Goal: Task Accomplishment & Management: Manage account settings

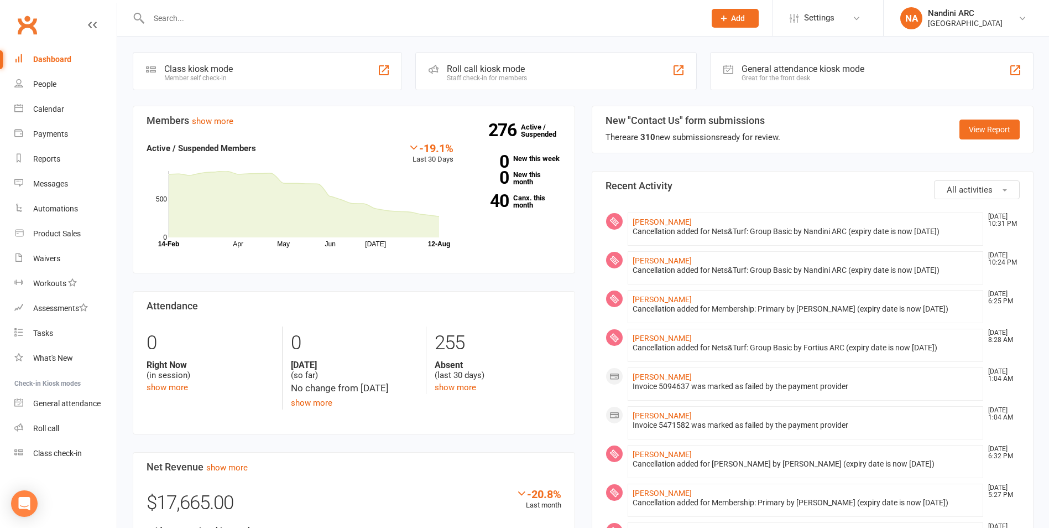
click at [235, 13] on input "text" at bounding box center [421, 18] width 552 height 15
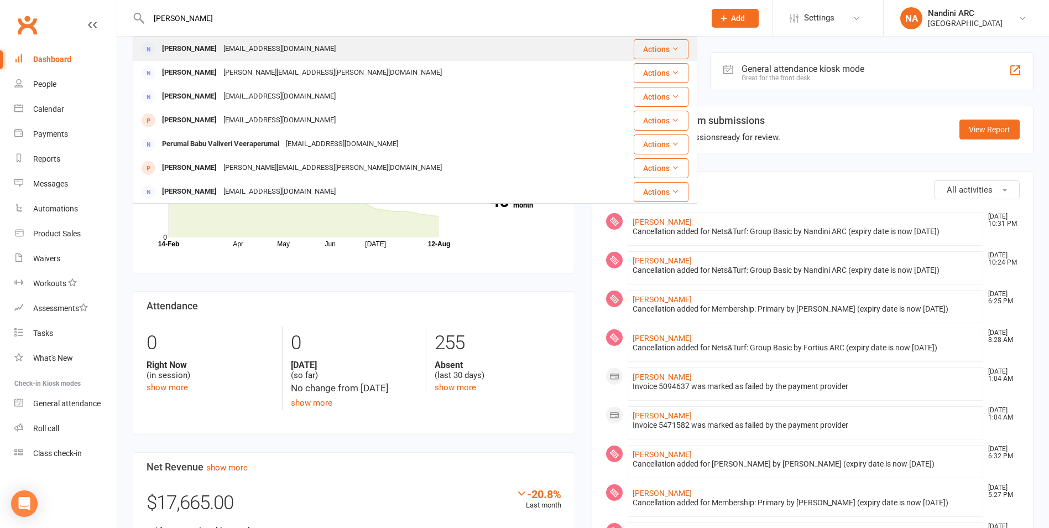
type input "[PERSON_NAME]"
click at [285, 51] on div "[PERSON_NAME] [EMAIL_ADDRESS][DOMAIN_NAME]" at bounding box center [368, 49] width 468 height 23
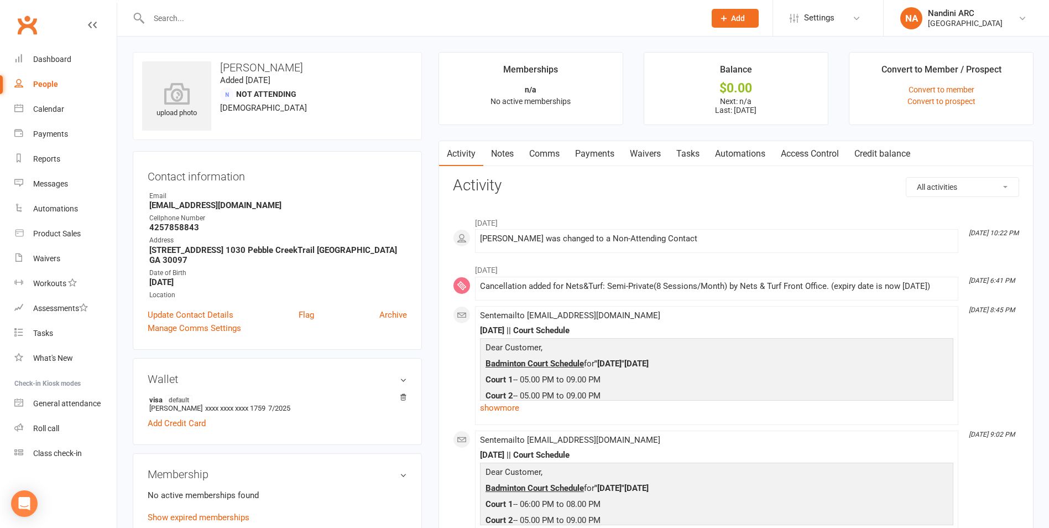
click at [598, 152] on link "Payments" at bounding box center [594, 153] width 55 height 25
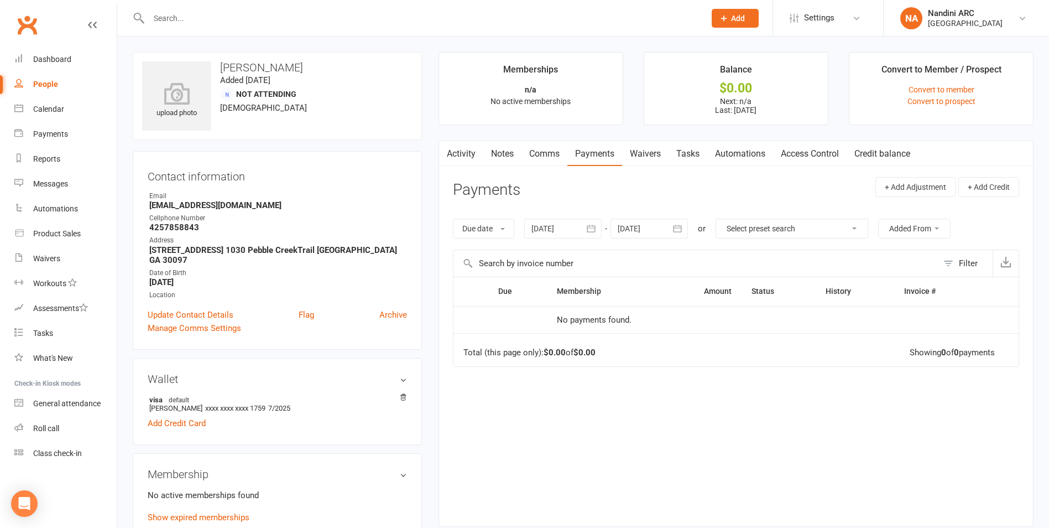
click at [596, 226] on icon "button" at bounding box center [591, 228] width 8 height 7
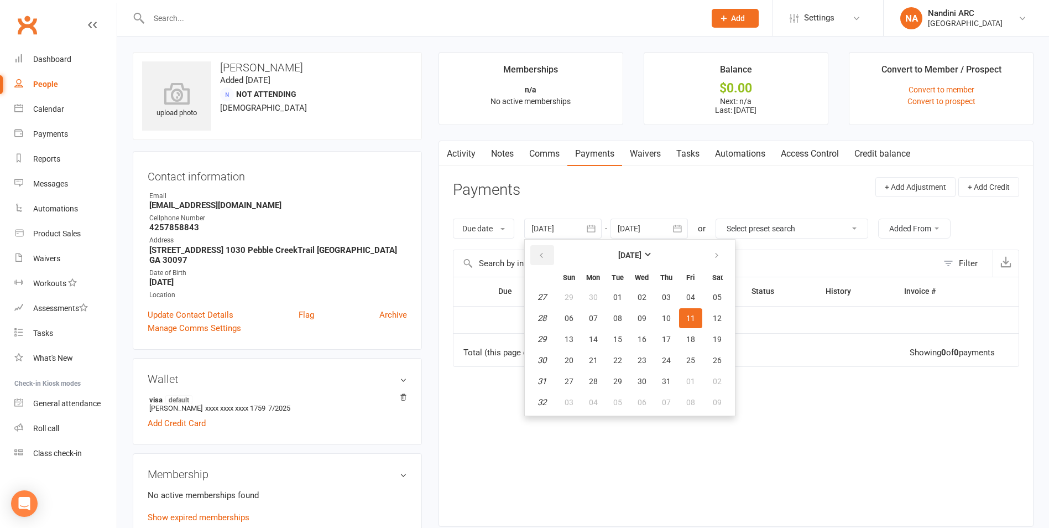
click at [548, 257] on button "button" at bounding box center [542, 255] width 24 height 20
click at [544, 258] on icon "button" at bounding box center [542, 255] width 8 height 9
click at [541, 258] on icon "button" at bounding box center [542, 255] width 8 height 9
click at [670, 299] on span "27" at bounding box center [666, 297] width 9 height 9
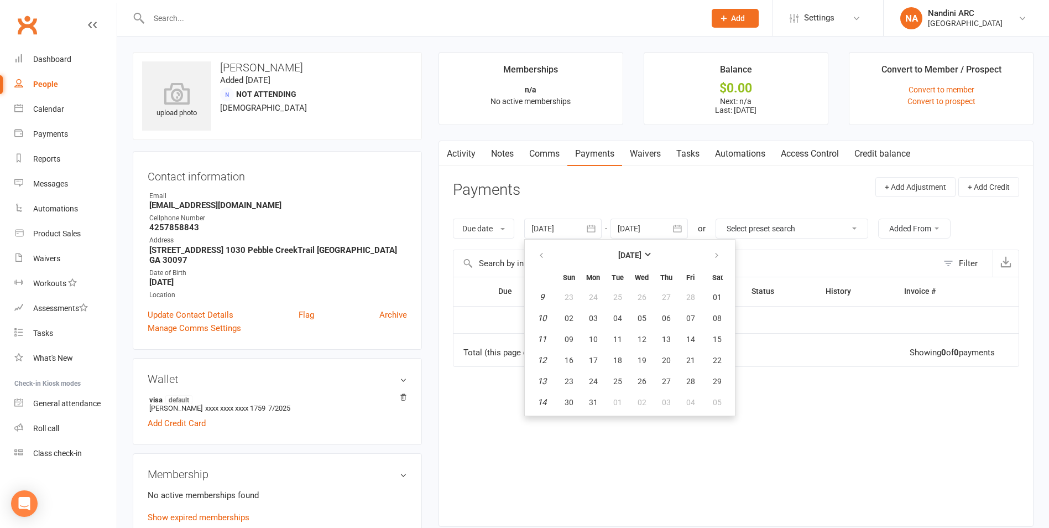
type input "[DATE]"
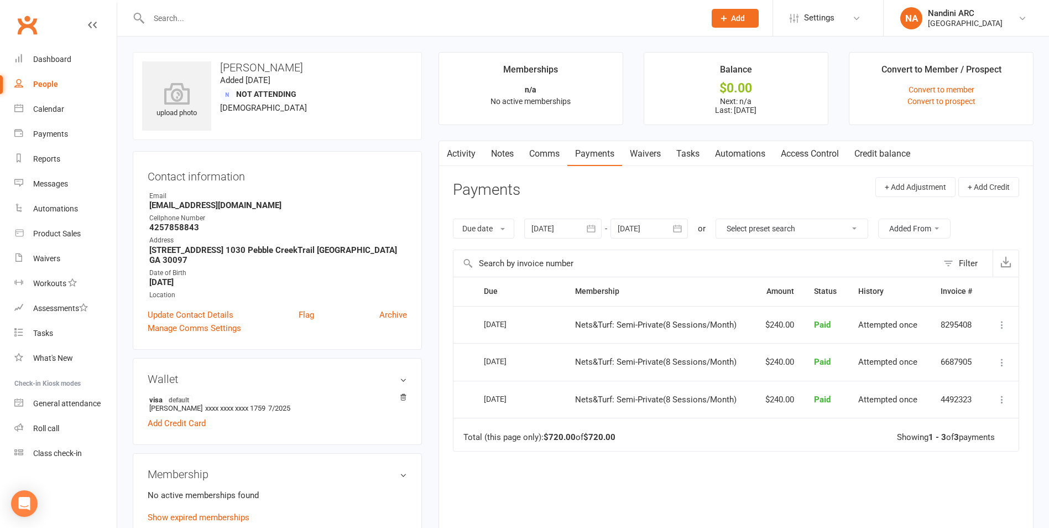
click at [680, 225] on icon "button" at bounding box center [677, 228] width 11 height 11
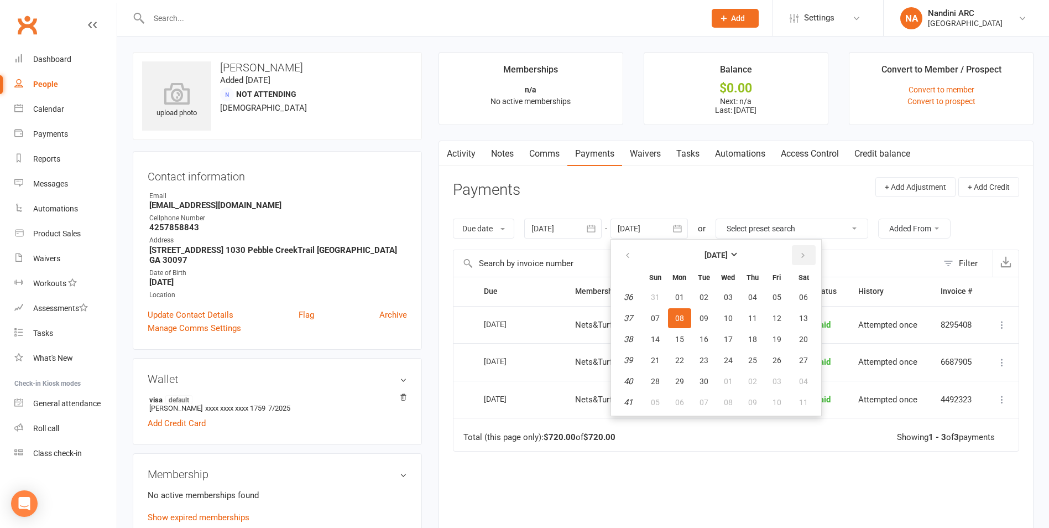
click at [809, 257] on button "button" at bounding box center [804, 255] width 24 height 20
click at [802, 310] on button "11" at bounding box center [804, 318] width 28 height 20
type input "[DATE]"
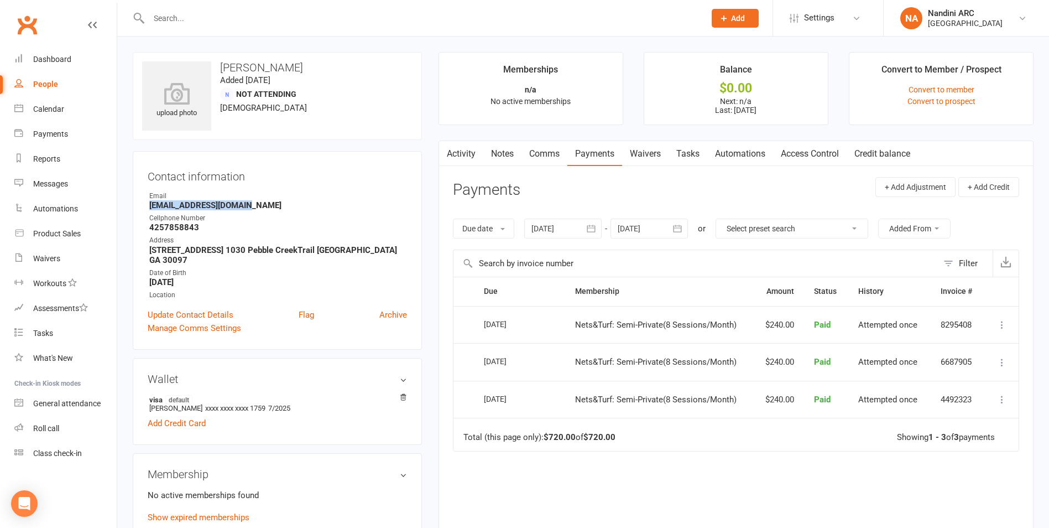
drag, startPoint x: 146, startPoint y: 210, endPoint x: 254, endPoint y: 205, distance: 108.5
click at [254, 205] on div "Contact information Owner Email [EMAIL_ADDRESS][DOMAIN_NAME] Cellphone Number […" at bounding box center [277, 250] width 289 height 199
copy strong "[EMAIL_ADDRESS][DOMAIN_NAME]"
click at [254, 205] on strong "[EMAIL_ADDRESS][DOMAIN_NAME]" at bounding box center [278, 205] width 258 height 10
click at [509, 155] on link "Notes" at bounding box center [502, 153] width 38 height 25
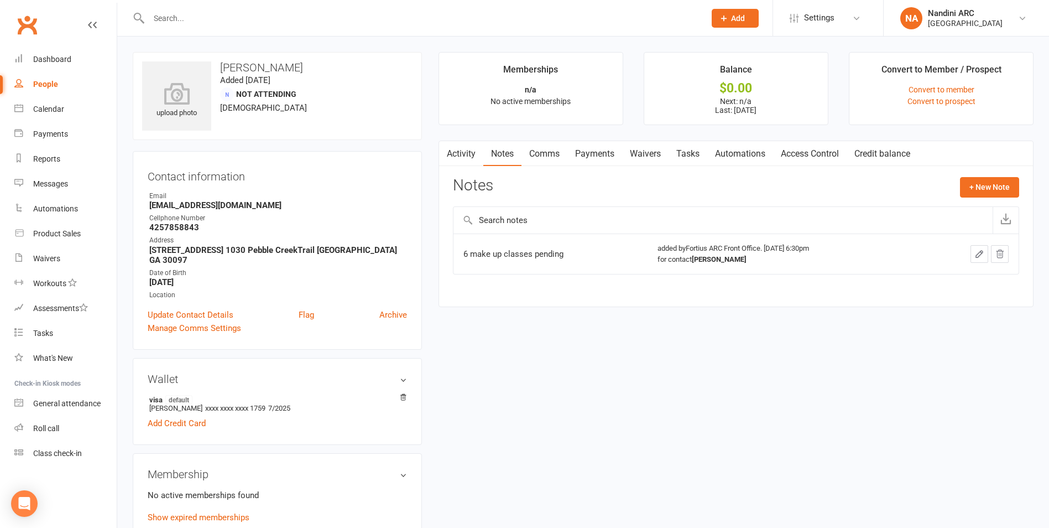
click at [450, 155] on button "button" at bounding box center [446, 153] width 14 height 25
click at [458, 159] on link "Activity" at bounding box center [461, 153] width 44 height 25
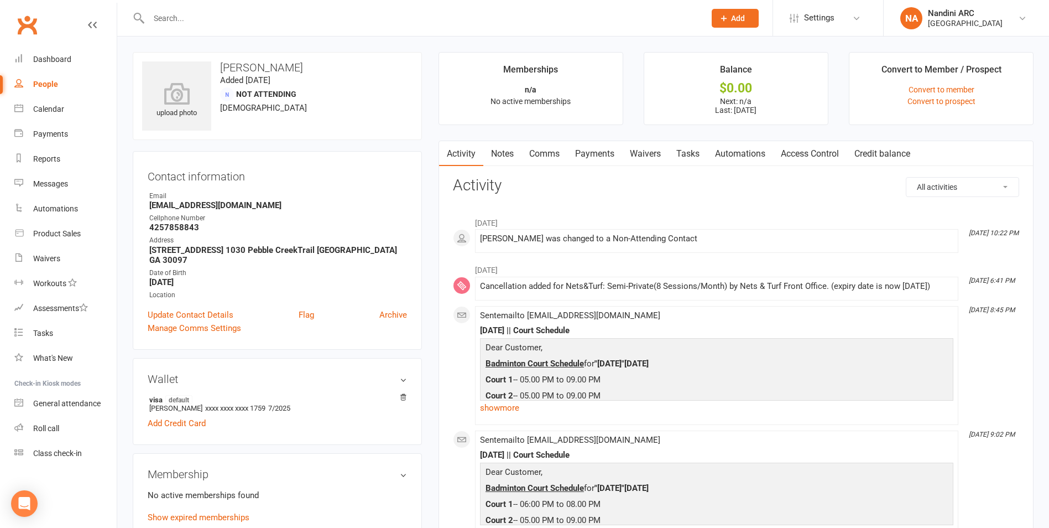
click at [519, 181] on h3 "Activity" at bounding box center [736, 185] width 566 height 17
click at [594, 156] on link "Payments" at bounding box center [594, 153] width 55 height 25
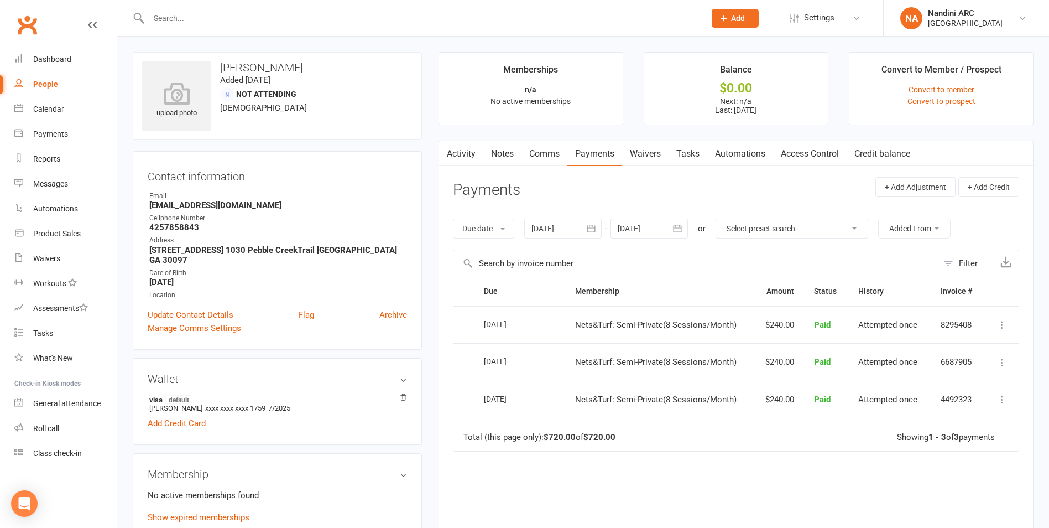
click at [583, 226] on div at bounding box center [562, 228] width 77 height 20
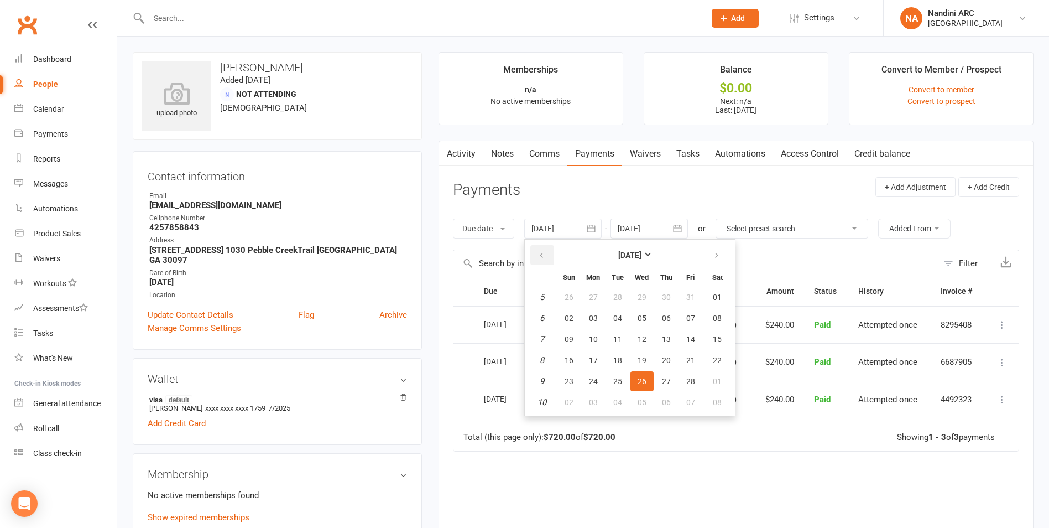
click at [549, 260] on button "button" at bounding box center [542, 255] width 24 height 20
click at [634, 296] on button "04" at bounding box center [642, 297] width 23 height 20
type input "[DATE]"
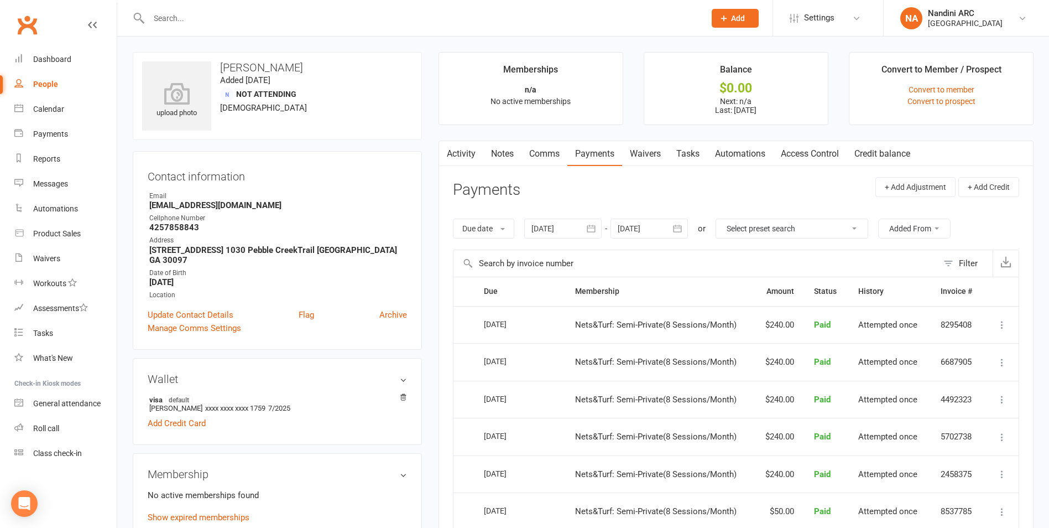
click at [177, 21] on input "text" at bounding box center [421, 18] width 552 height 15
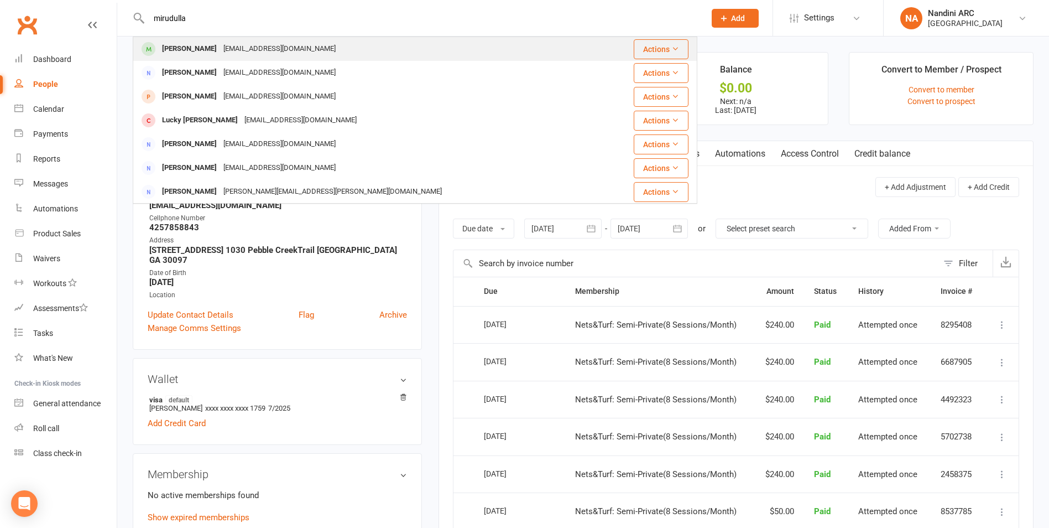
type input "mirudulla"
click at [201, 50] on div "[PERSON_NAME]" at bounding box center [189, 49] width 61 height 16
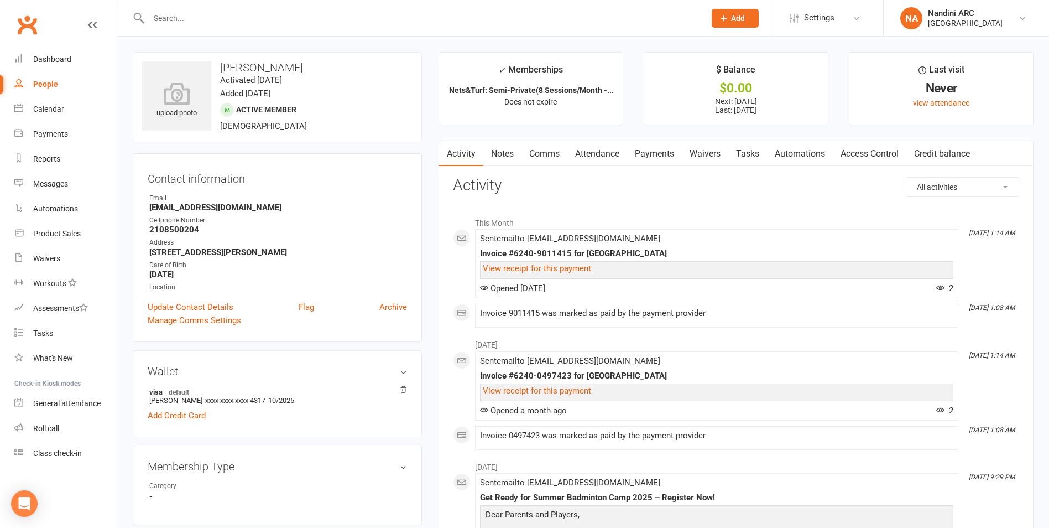
click at [646, 155] on link "Payments" at bounding box center [654, 153] width 55 height 25
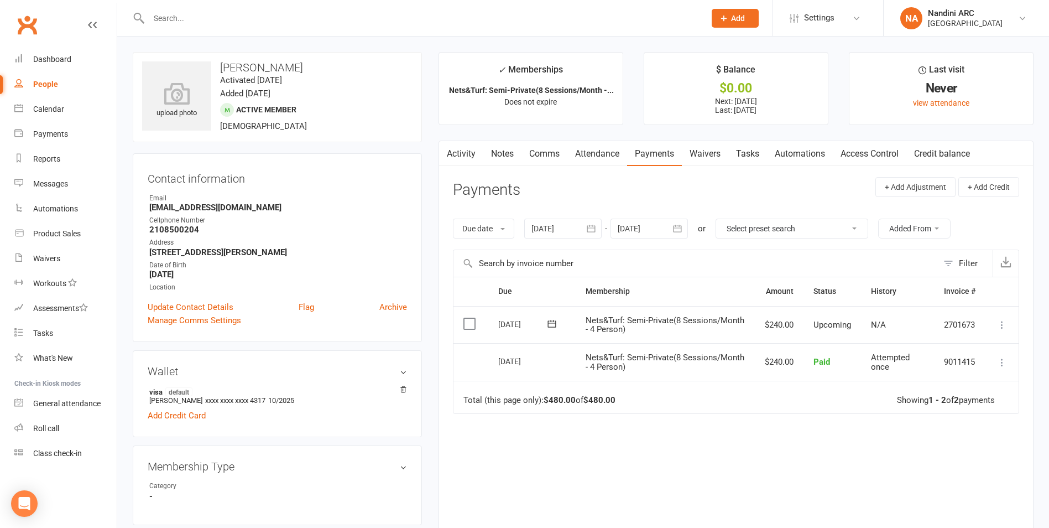
click at [596, 230] on icon "button" at bounding box center [591, 228] width 11 height 11
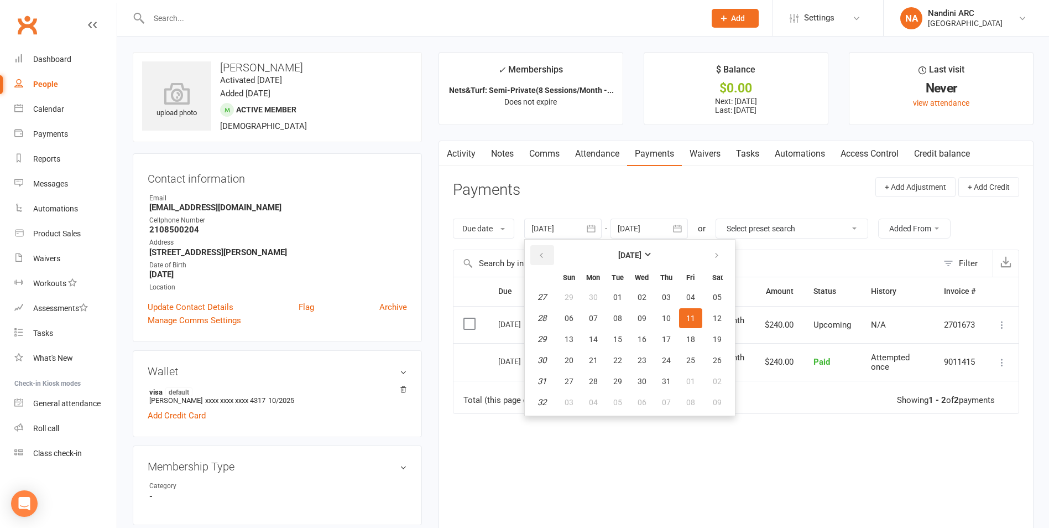
click at [538, 257] on button "button" at bounding box center [542, 255] width 24 height 20
click at [669, 310] on button "06" at bounding box center [666, 318] width 23 height 20
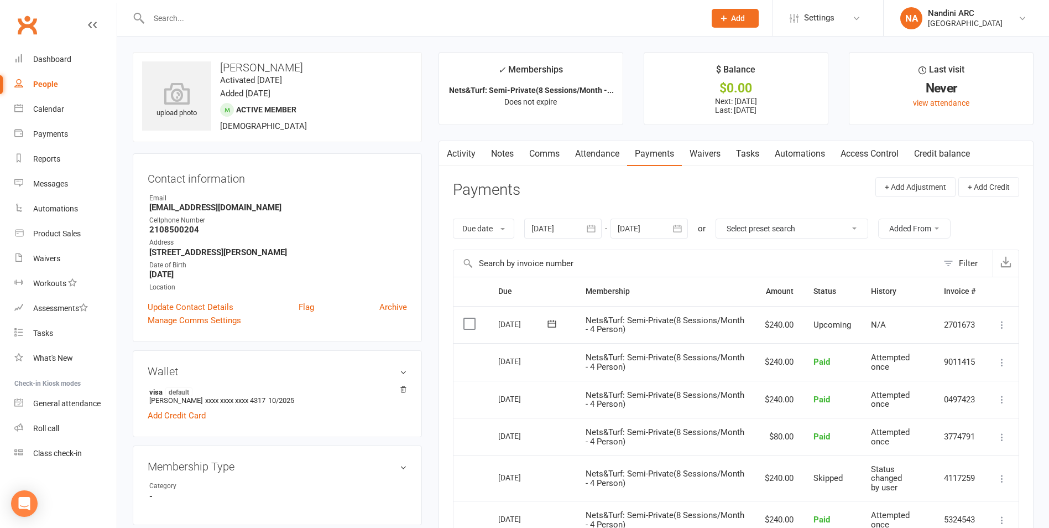
drag, startPoint x: 221, startPoint y: 66, endPoint x: 337, endPoint y: 65, distance: 116.7
click at [337, 65] on h3 "[PERSON_NAME]" at bounding box center [277, 67] width 270 height 12
copy h3 "[PERSON_NAME]"
click at [337, 65] on h3 "[PERSON_NAME]" at bounding box center [277, 67] width 270 height 12
click at [596, 226] on icon "button" at bounding box center [591, 228] width 8 height 7
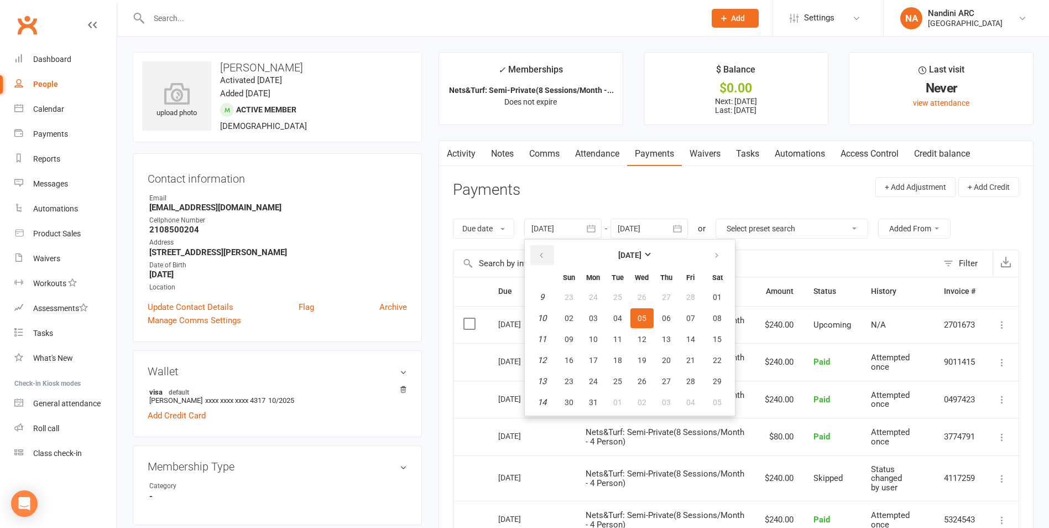
click at [539, 251] on button "button" at bounding box center [542, 255] width 24 height 20
click at [684, 296] on button "01" at bounding box center [690, 297] width 23 height 20
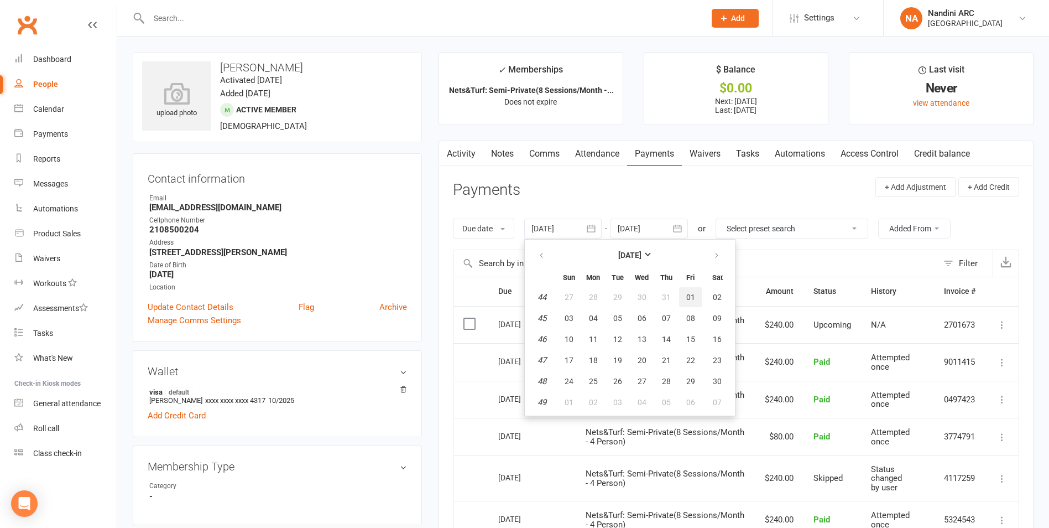
type input "[DATE]"
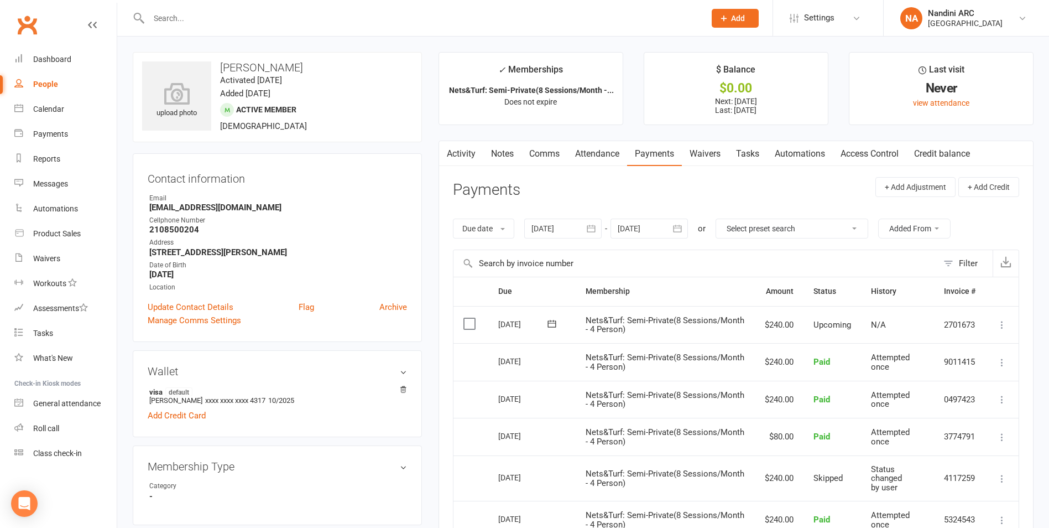
click at [218, 14] on input "text" at bounding box center [421, 18] width 552 height 15
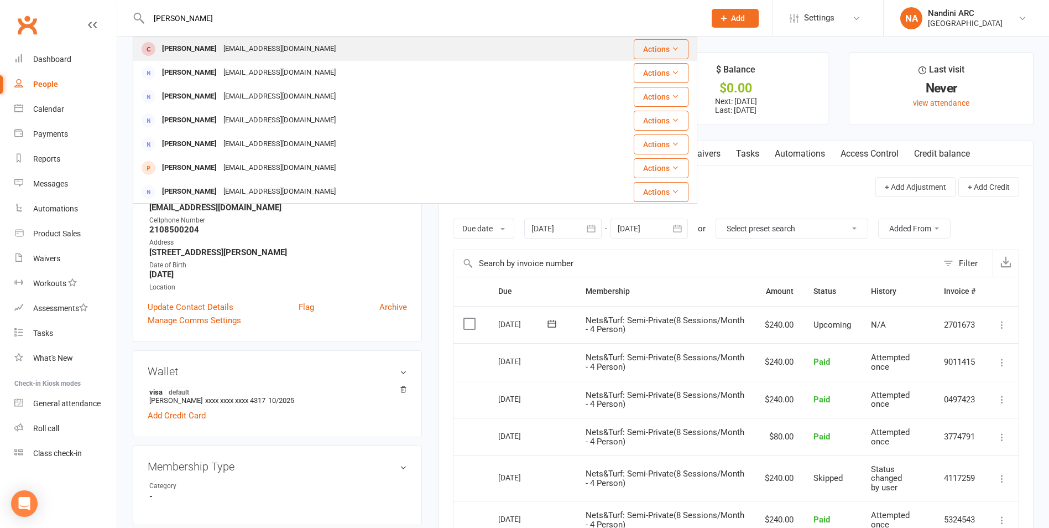
type input "[PERSON_NAME]"
click at [283, 48] on div "[EMAIL_ADDRESS][DOMAIN_NAME]" at bounding box center [279, 49] width 119 height 16
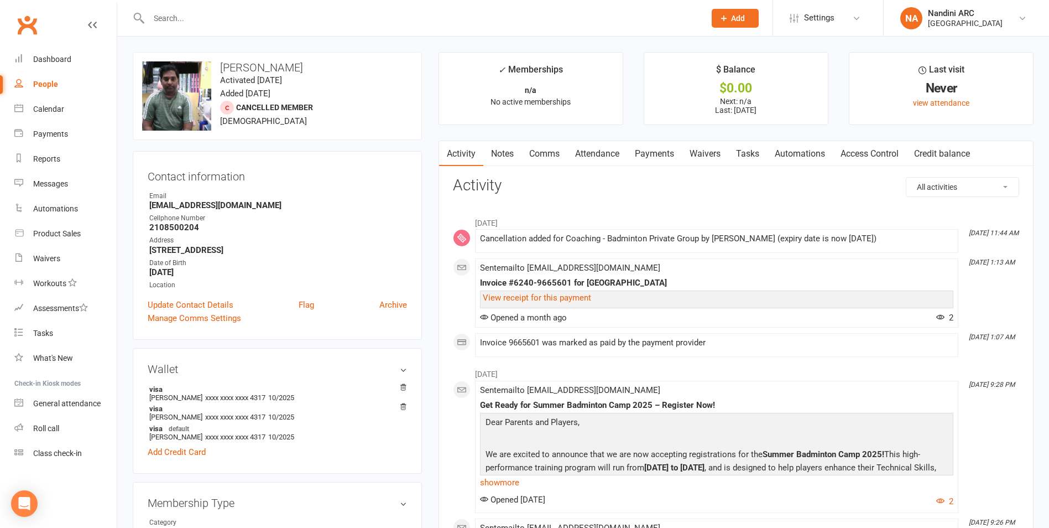
click at [646, 154] on link "Payments" at bounding box center [654, 153] width 55 height 25
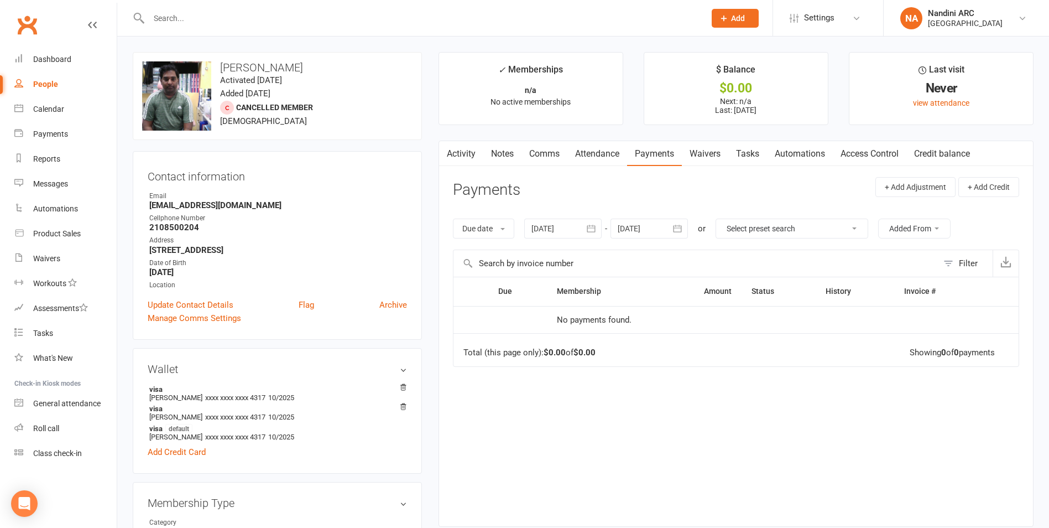
click at [600, 225] on button "button" at bounding box center [592, 228] width 20 height 20
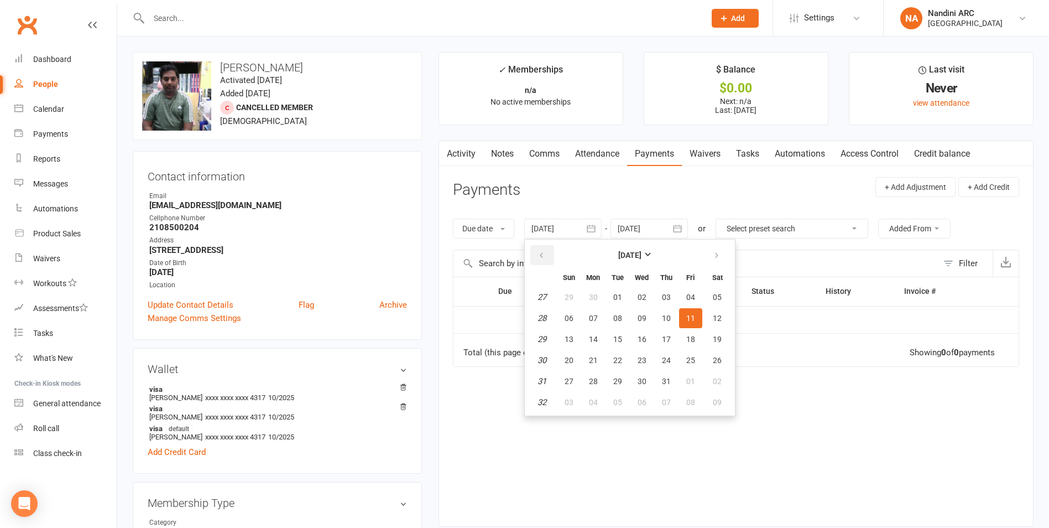
click at [540, 251] on icon "button" at bounding box center [542, 255] width 8 height 9
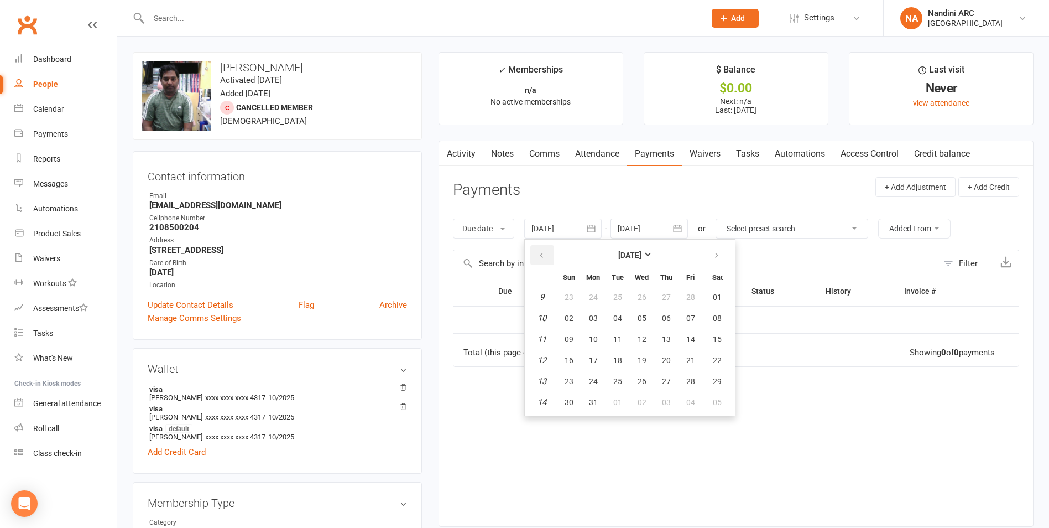
click at [540, 251] on icon "button" at bounding box center [542, 255] width 8 height 9
click at [646, 298] on span "01" at bounding box center [642, 297] width 9 height 9
type input "[DATE]"
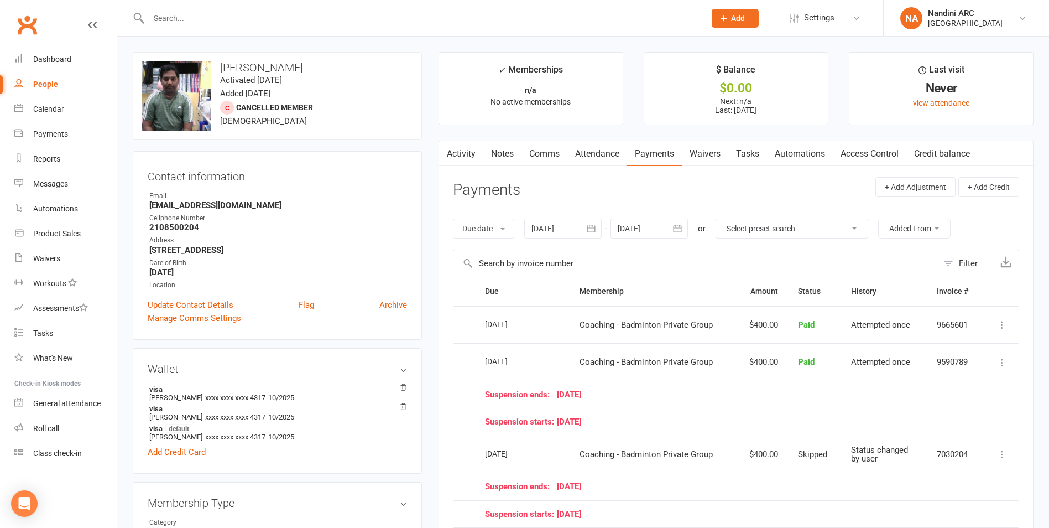
click at [210, 20] on input "text" at bounding box center [421, 18] width 552 height 15
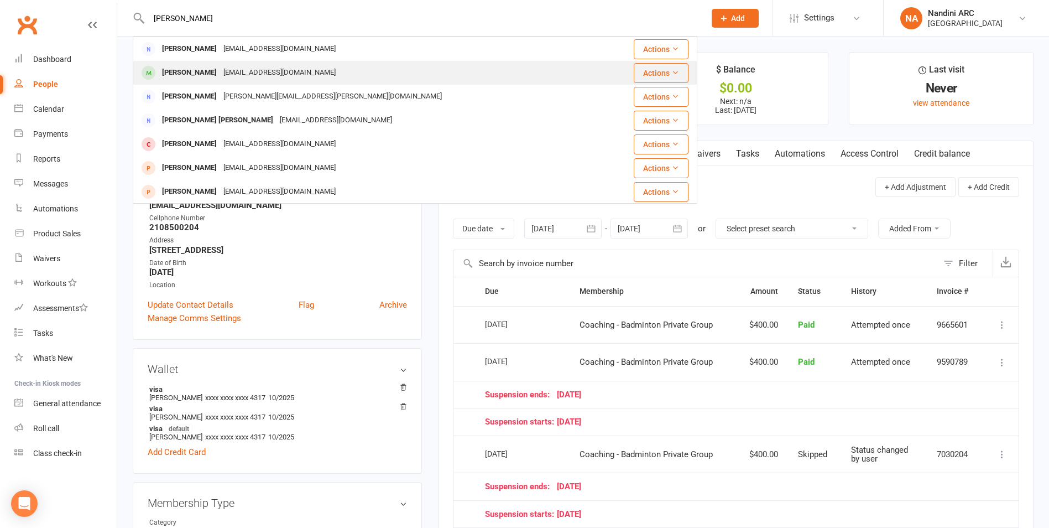
type input "[PERSON_NAME]"
click at [220, 75] on div "[PERSON_NAME]" at bounding box center [189, 73] width 61 height 16
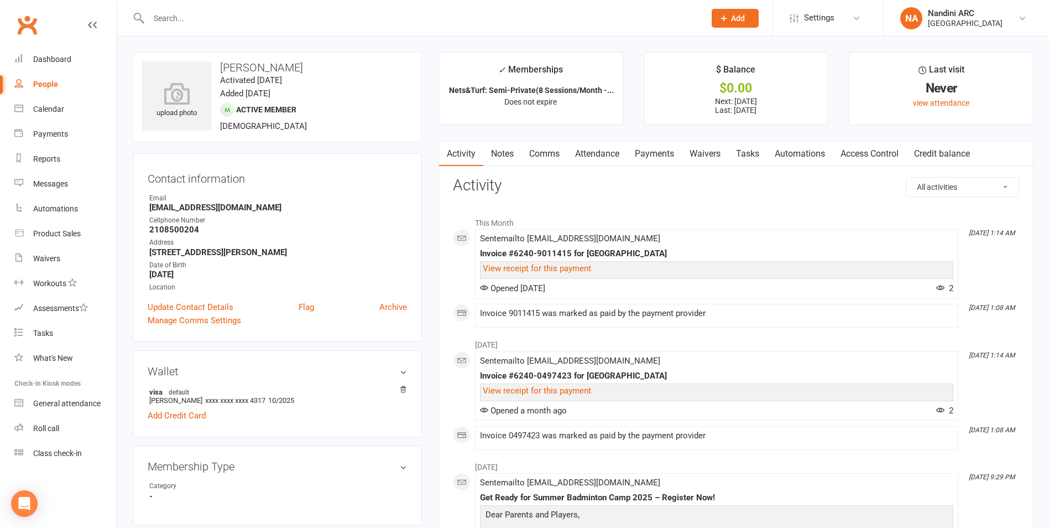
click at [649, 154] on link "Payments" at bounding box center [654, 153] width 55 height 25
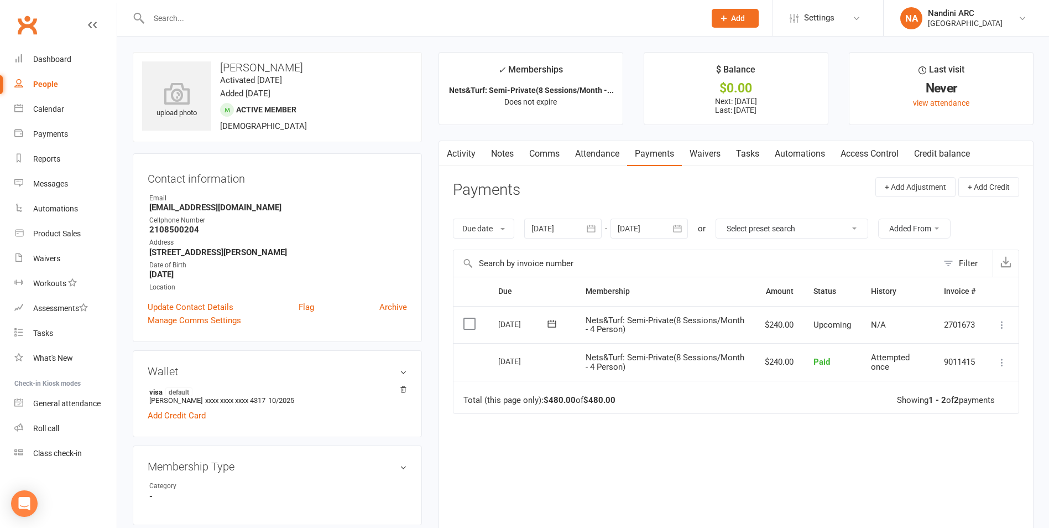
click at [583, 222] on div at bounding box center [562, 228] width 77 height 20
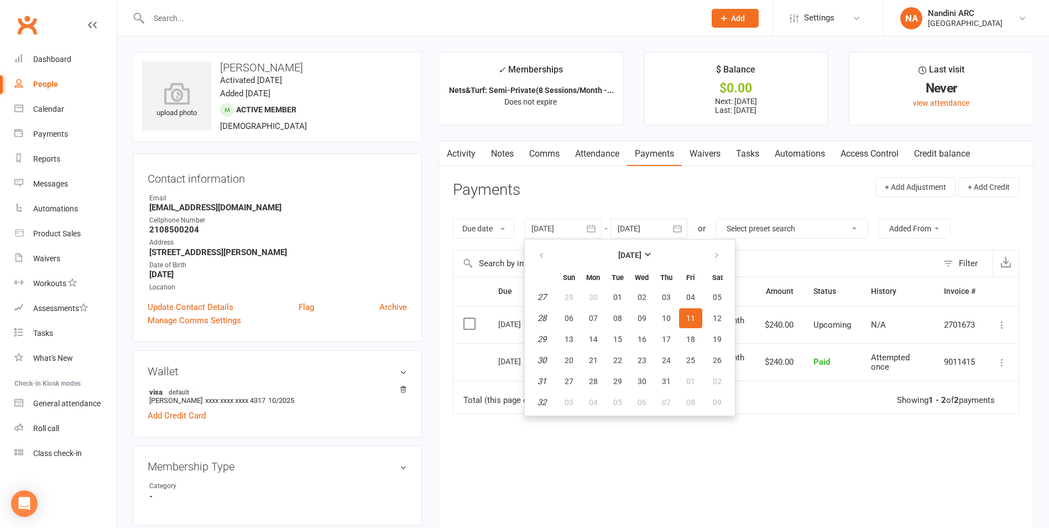
click at [529, 256] on table "[DATE] Sun Mon Tue Wed Thu Fri Sat 27 29 30 01 02 03 04 05 28 06 07 08 09 10 11…" at bounding box center [630, 327] width 206 height 171
click at [548, 255] on button "button" at bounding box center [542, 255] width 24 height 20
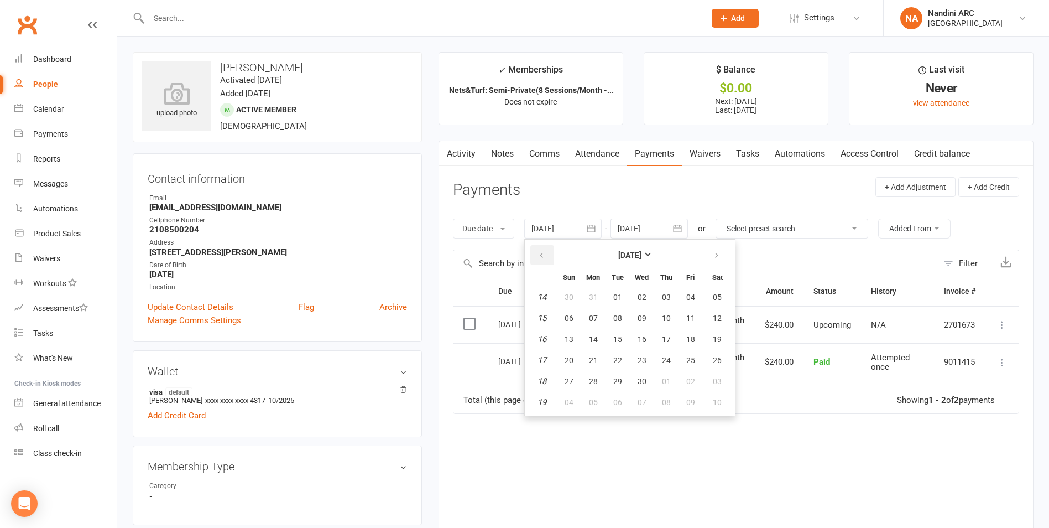
click at [548, 255] on button "button" at bounding box center [542, 255] width 24 height 20
click at [651, 295] on button "04" at bounding box center [642, 297] width 23 height 20
type input "[DATE]"
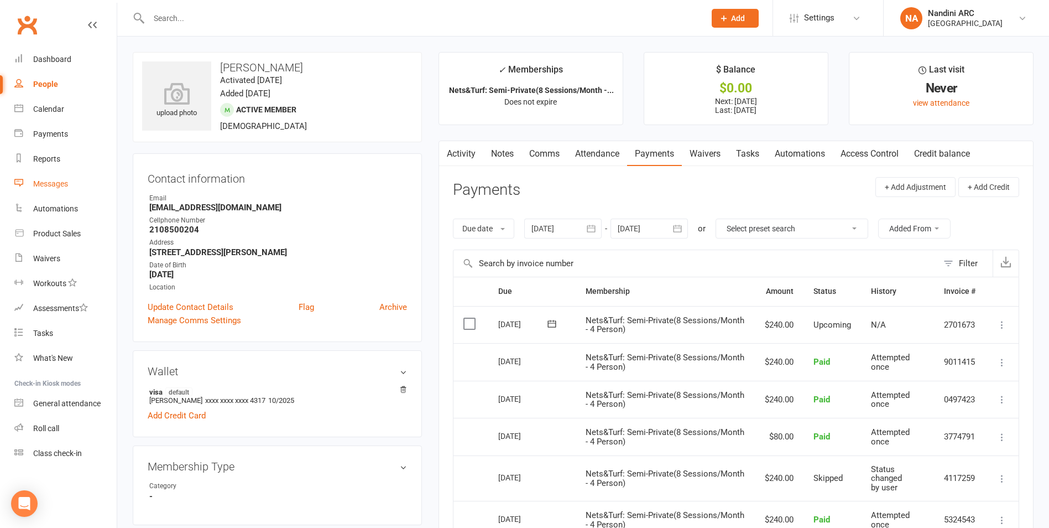
drag, startPoint x: 649, startPoint y: 371, endPoint x: 92, endPoint y: 175, distance: 590.5
drag, startPoint x: 92, startPoint y: 175, endPoint x: 128, endPoint y: 3, distance: 175.7
click at [128, 3] on react-component at bounding box center [348, 18] width 697 height 36
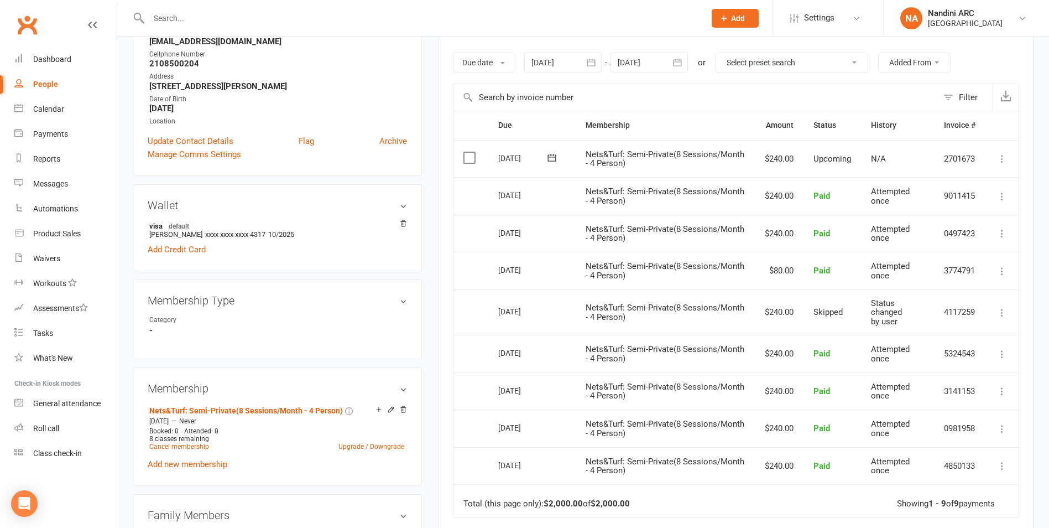
scroll to position [387, 0]
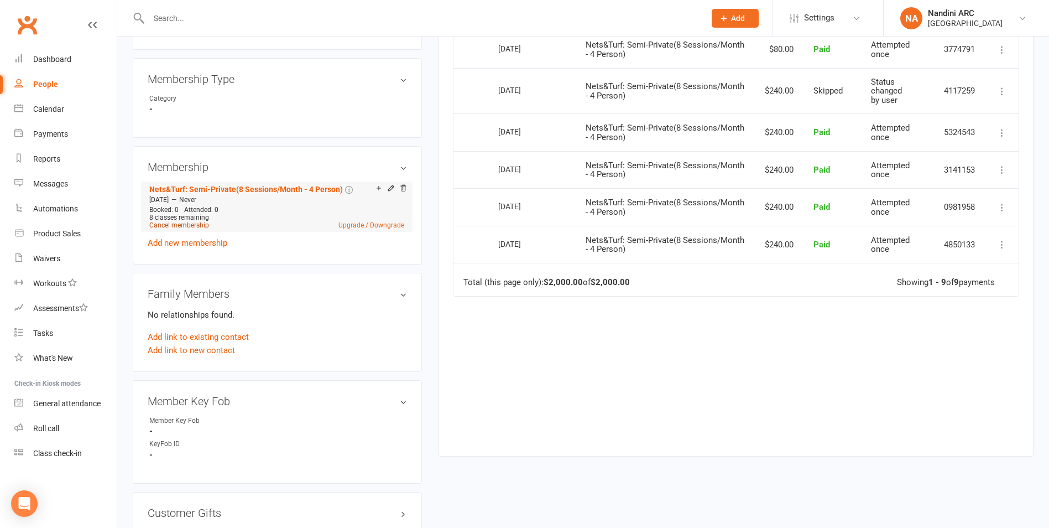
click at [164, 229] on link "Cancel membership" at bounding box center [179, 225] width 60 height 8
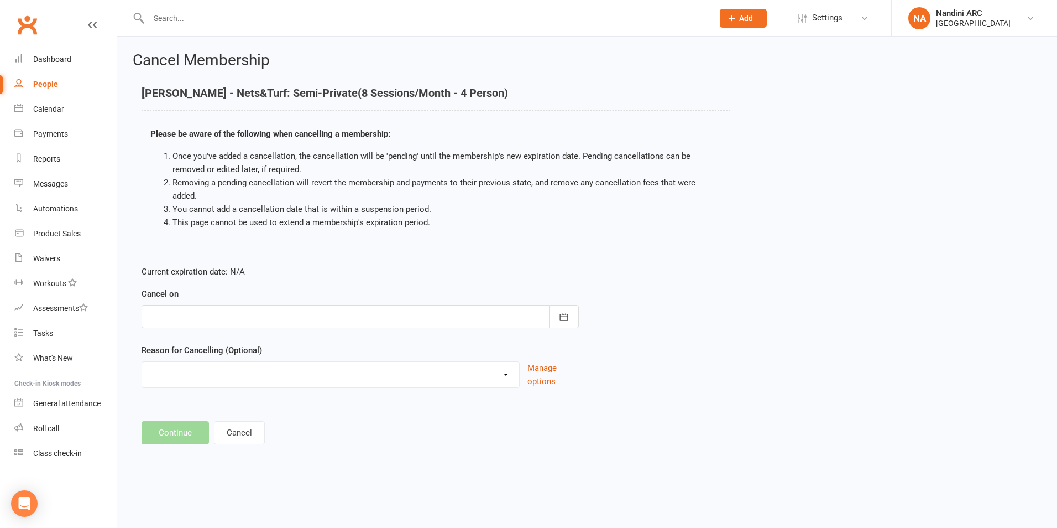
click at [379, 305] on div at bounding box center [360, 316] width 437 height 23
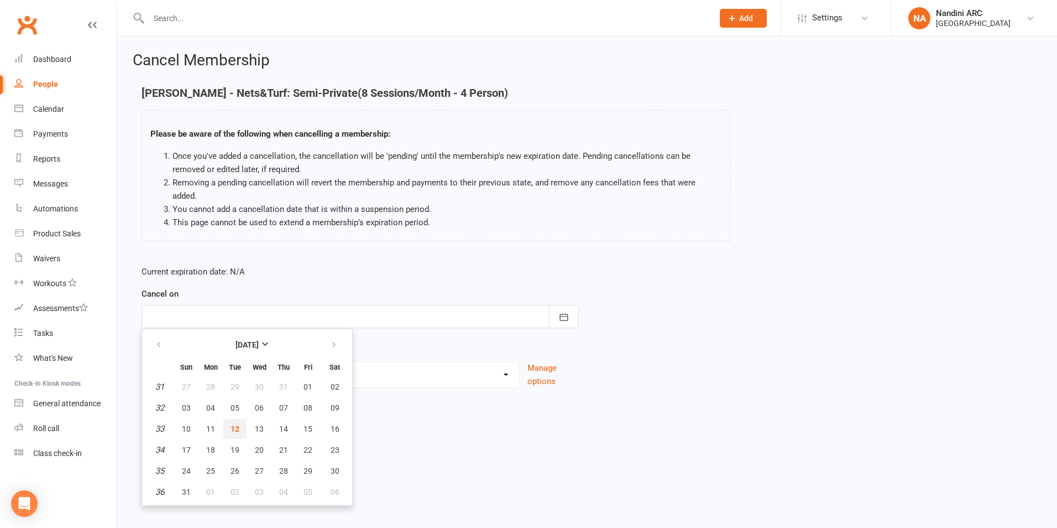
click at [232, 424] on span "12" at bounding box center [235, 428] width 9 height 9
type input "[DATE]"
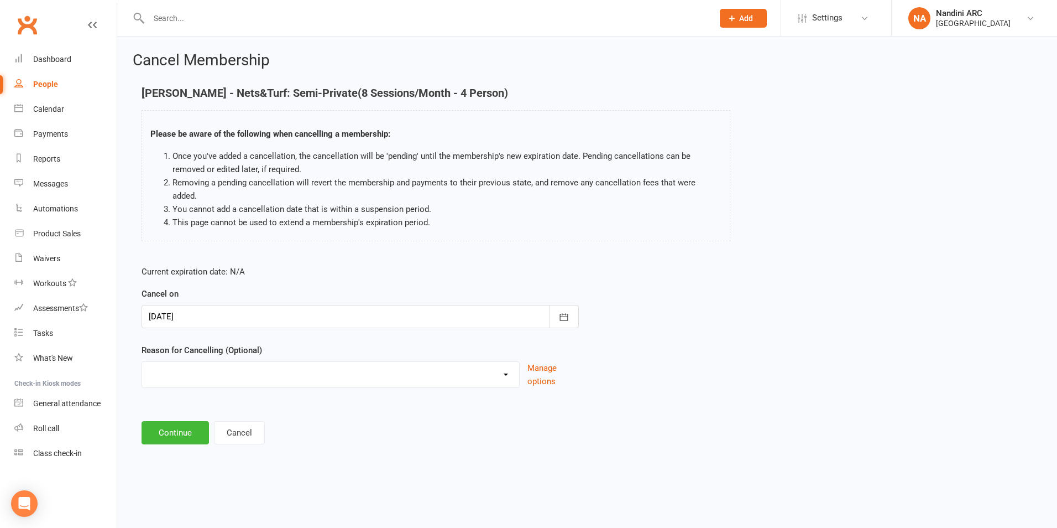
click at [213, 362] on select "Annual Membership - No longer available after [DATE] Coach Requested to cancel …" at bounding box center [330, 373] width 377 height 22
select select "6"
click at [142, 362] on select "Annual Membership - No longer available after [DATE] Coach Requested to cancel …" at bounding box center [330, 373] width 377 height 22
click at [196, 424] on button "Continue" at bounding box center [175, 432] width 67 height 23
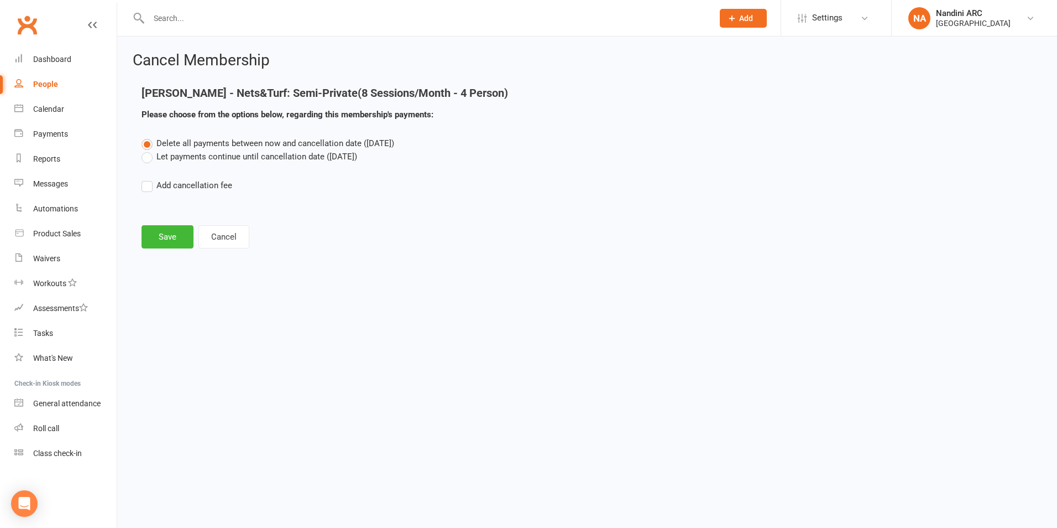
click at [196, 154] on label "Let payments continue until cancellation date ([DATE])" at bounding box center [250, 156] width 216 height 13
click at [149, 150] on input "Let payments continue until cancellation date ([DATE])" at bounding box center [145, 150] width 7 height 0
click at [160, 237] on button "Save" at bounding box center [168, 236] width 52 height 23
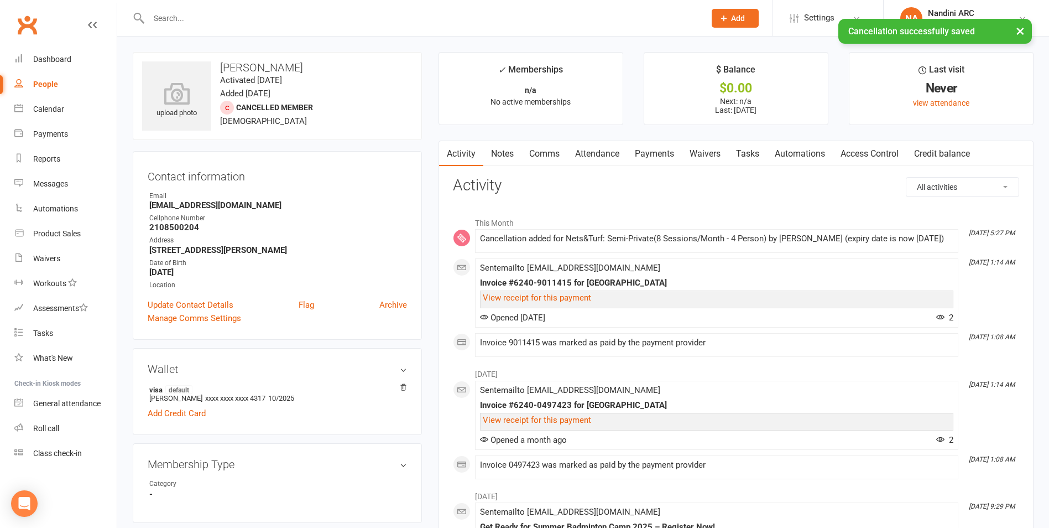
click at [656, 154] on link "Payments" at bounding box center [654, 153] width 55 height 25
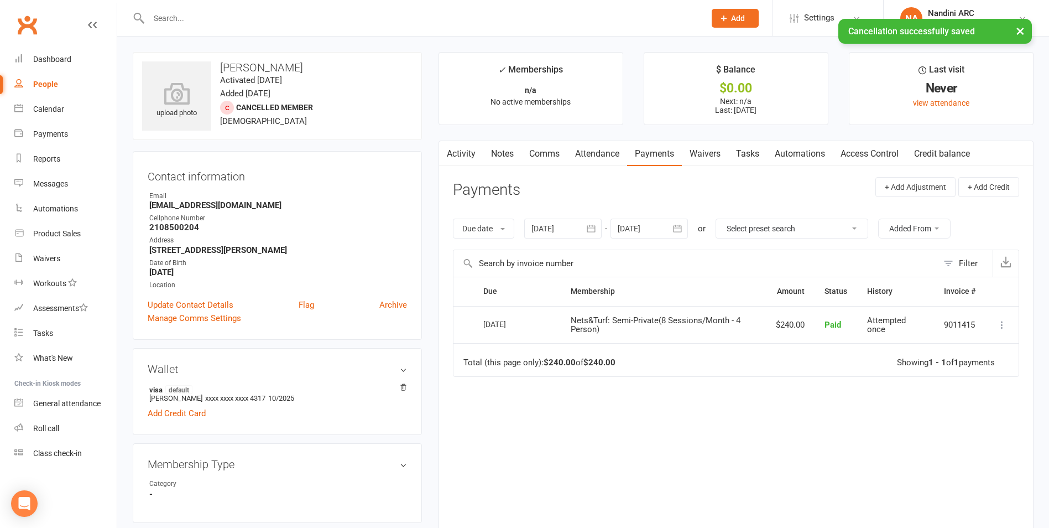
click at [593, 232] on icon "button" at bounding box center [591, 228] width 8 height 7
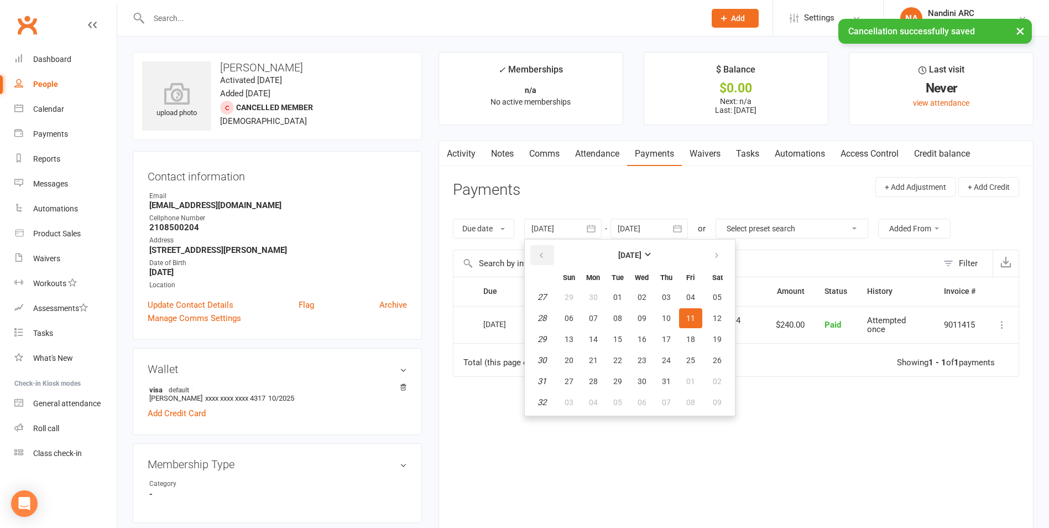
click at [541, 251] on icon "button" at bounding box center [542, 255] width 8 height 9
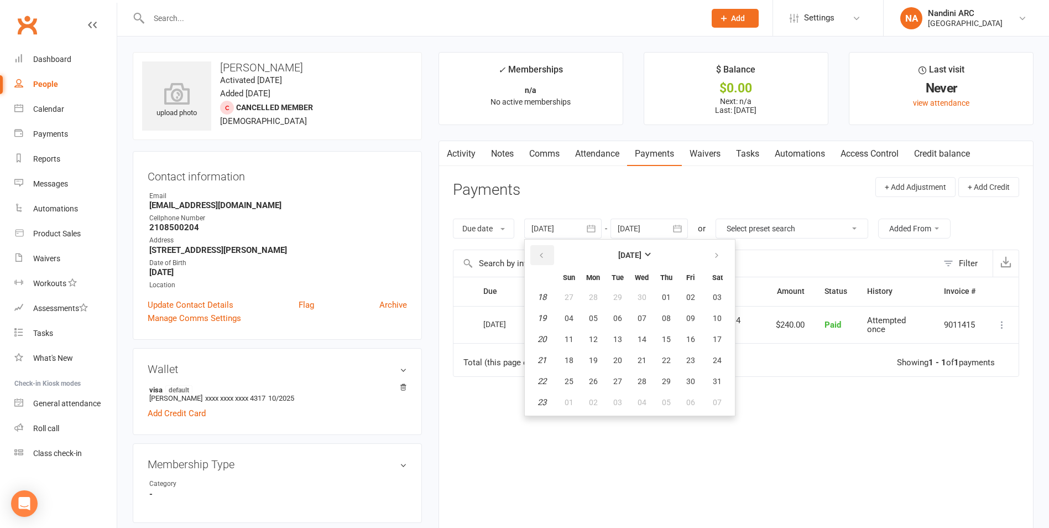
click at [541, 251] on icon "button" at bounding box center [542, 255] width 8 height 9
click at [652, 322] on button "05" at bounding box center [642, 318] width 23 height 20
type input "[DATE]"
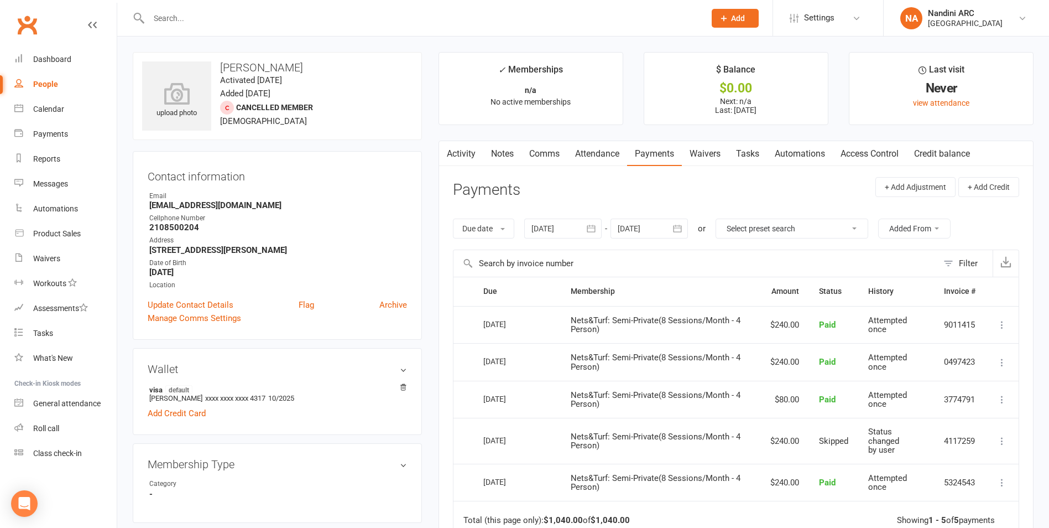
click at [508, 154] on link "Notes" at bounding box center [502, 153] width 38 height 25
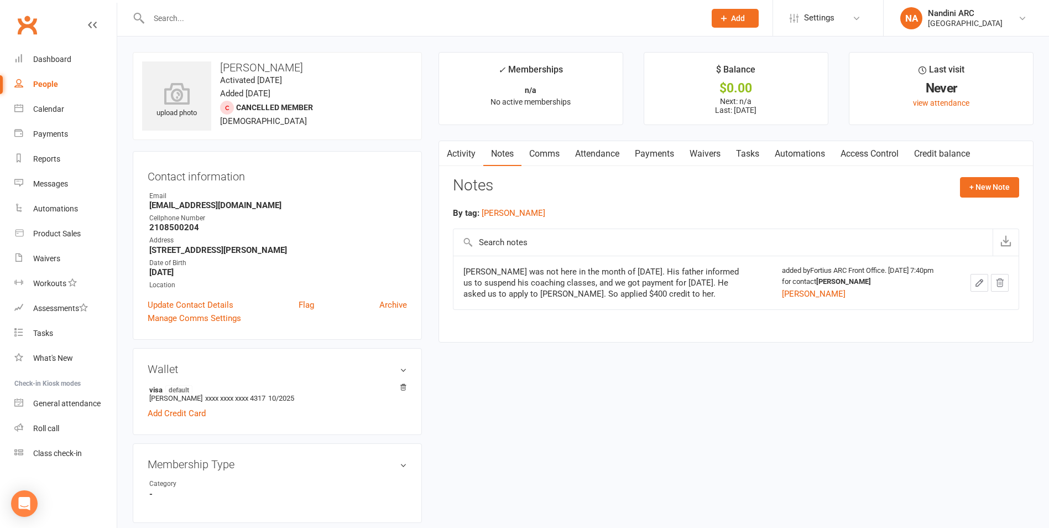
click at [664, 145] on link "Payments" at bounding box center [654, 153] width 55 height 25
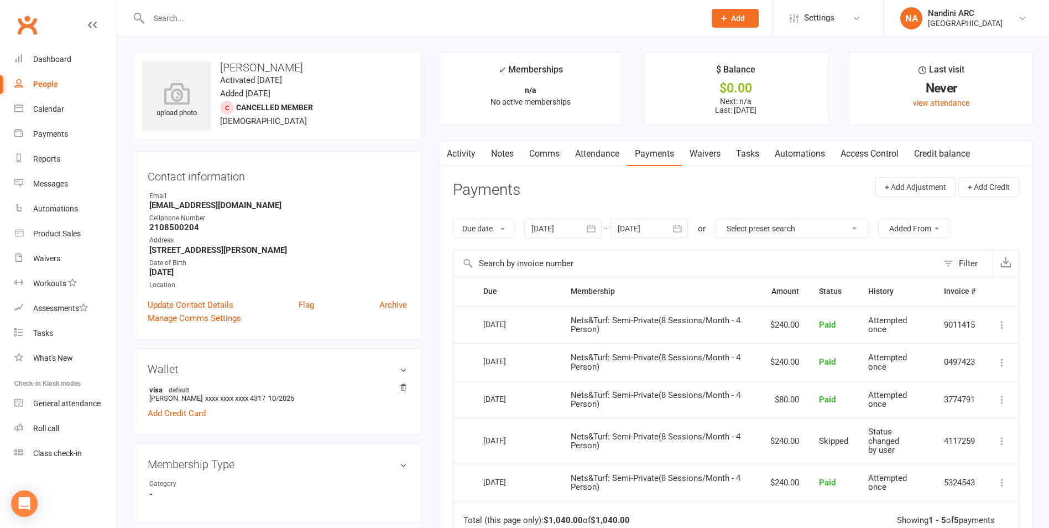
click at [492, 151] on link "Notes" at bounding box center [502, 153] width 38 height 25
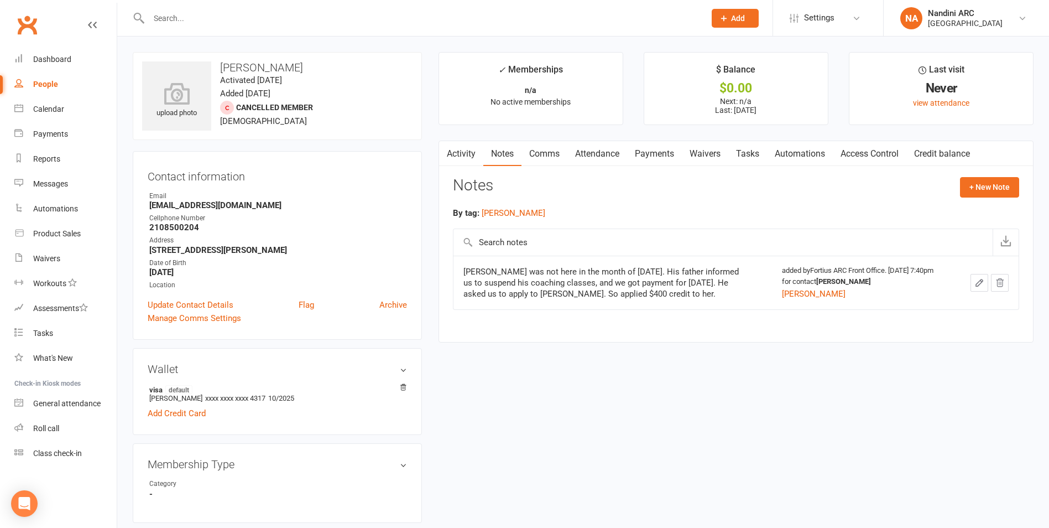
click at [660, 154] on link "Payments" at bounding box center [654, 153] width 55 height 25
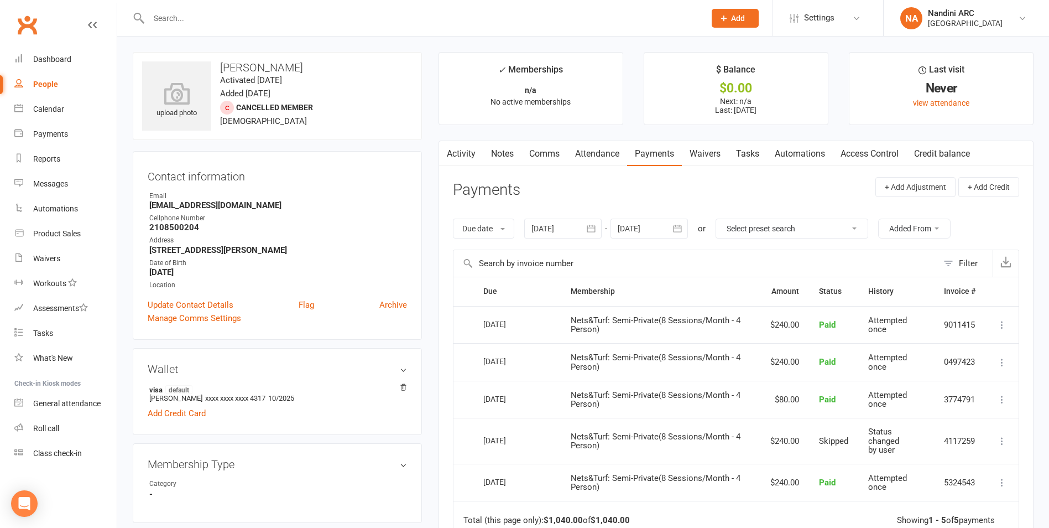
click at [210, 20] on input "text" at bounding box center [421, 18] width 552 height 15
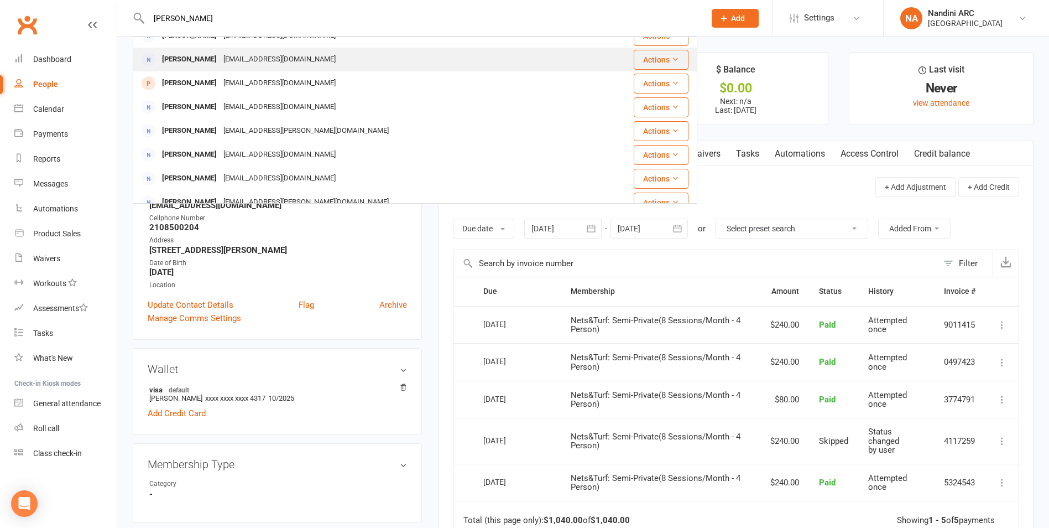
scroll to position [310, 0]
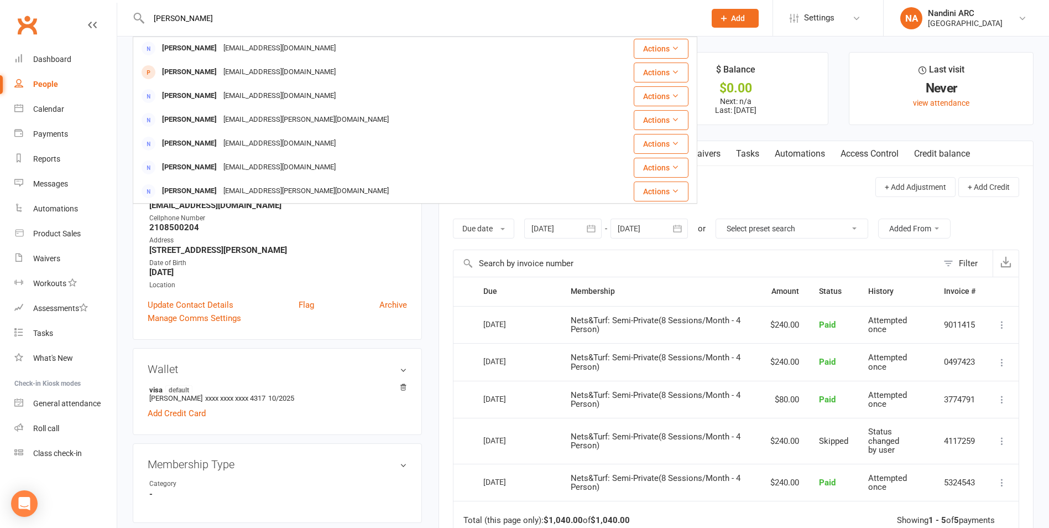
type input "[PERSON_NAME]"
drag, startPoint x: 222, startPoint y: 15, endPoint x: 137, endPoint y: 30, distance: 86.4
click at [138, 30] on div "[PERSON_NAME] Kiranteja [PERSON_NAME] [PERSON_NAME][EMAIL_ADDRESS][DOMAIN_NAME]…" at bounding box center [415, 18] width 565 height 36
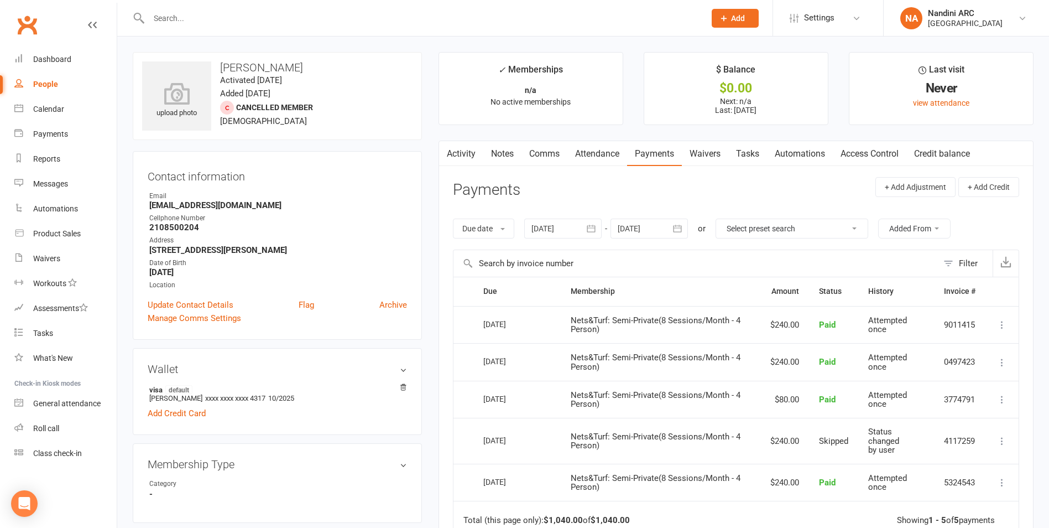
paste input "[PERSON_NAME]"
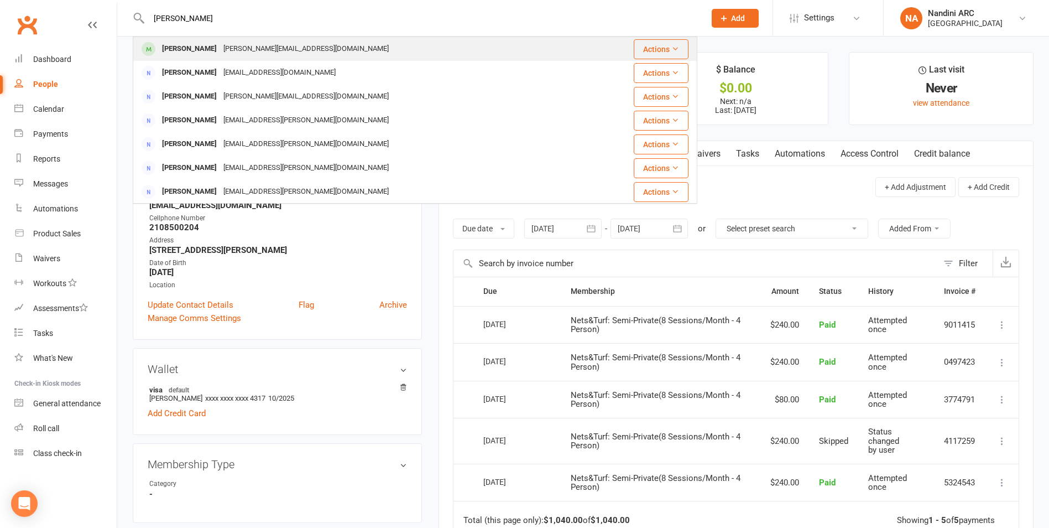
type input "[PERSON_NAME]"
click at [245, 51] on div "[PERSON_NAME][EMAIL_ADDRESS][DOMAIN_NAME]" at bounding box center [306, 49] width 172 height 16
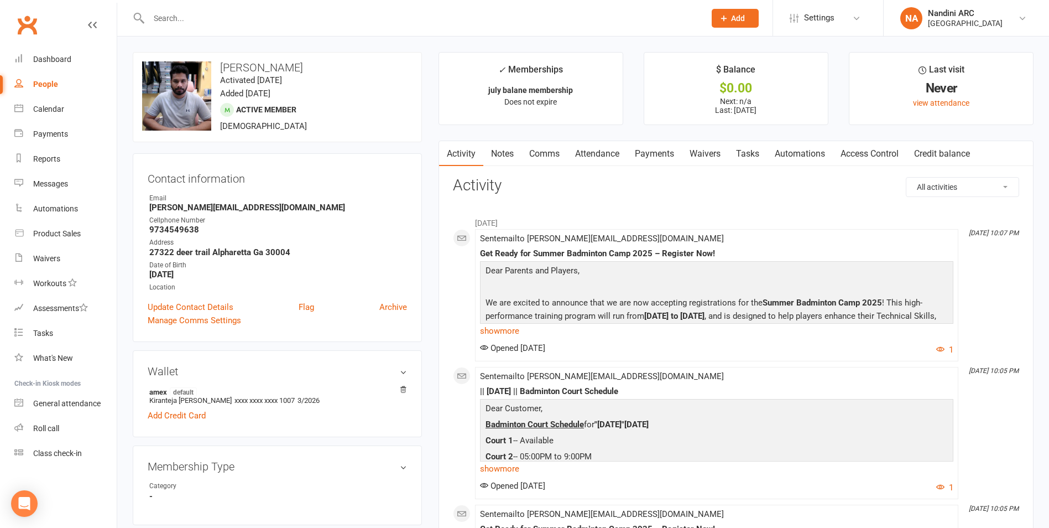
click at [217, 17] on input "text" at bounding box center [421, 18] width 552 height 15
drag, startPoint x: 270, startPoint y: 4, endPoint x: 269, endPoint y: 27, distance: 22.7
click at [270, 9] on div at bounding box center [415, 18] width 565 height 36
click at [269, 27] on div at bounding box center [415, 18] width 565 height 36
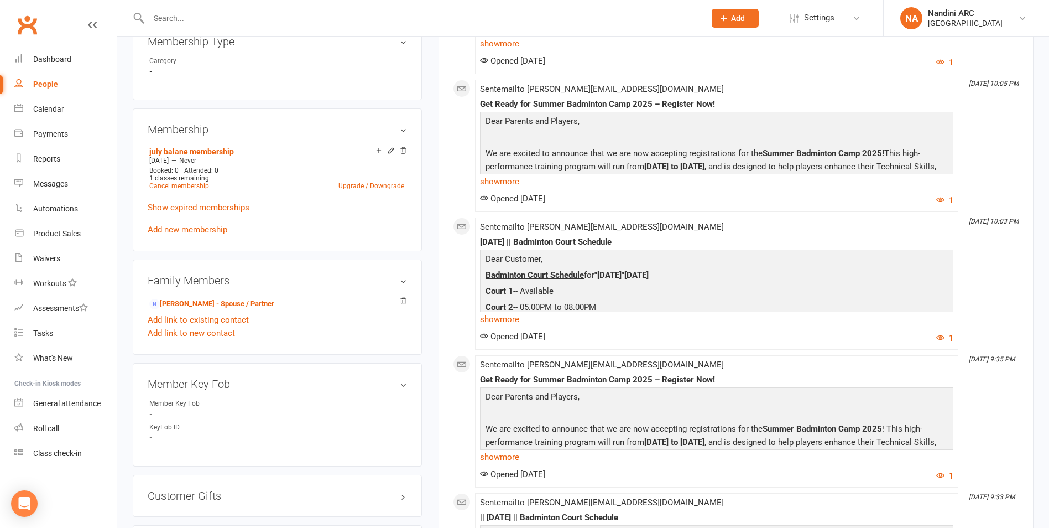
scroll to position [461, 0]
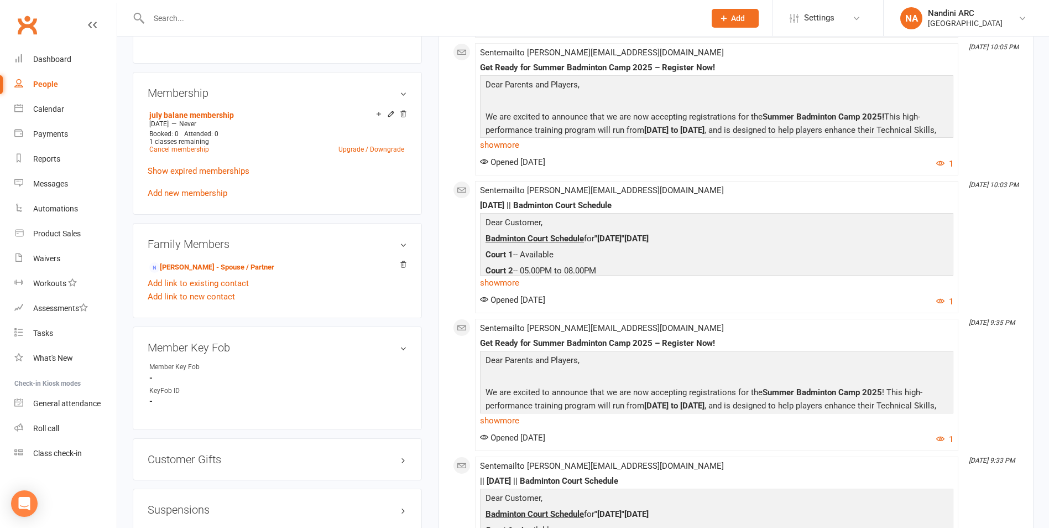
click at [269, 27] on div at bounding box center [415, 18] width 565 height 36
drag, startPoint x: 268, startPoint y: 27, endPoint x: 262, endPoint y: 19, distance: 10.2
click at [264, 20] on div at bounding box center [415, 18] width 565 height 36
click at [261, 19] on input "text" at bounding box center [421, 18] width 552 height 15
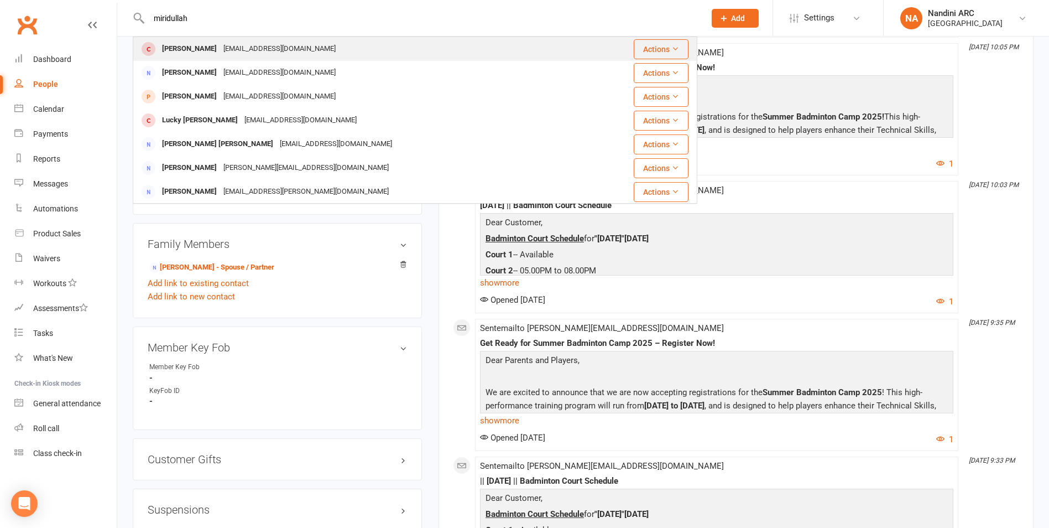
type input "miridullah"
click at [244, 41] on div "[EMAIL_ADDRESS][DOMAIN_NAME]" at bounding box center [279, 49] width 119 height 16
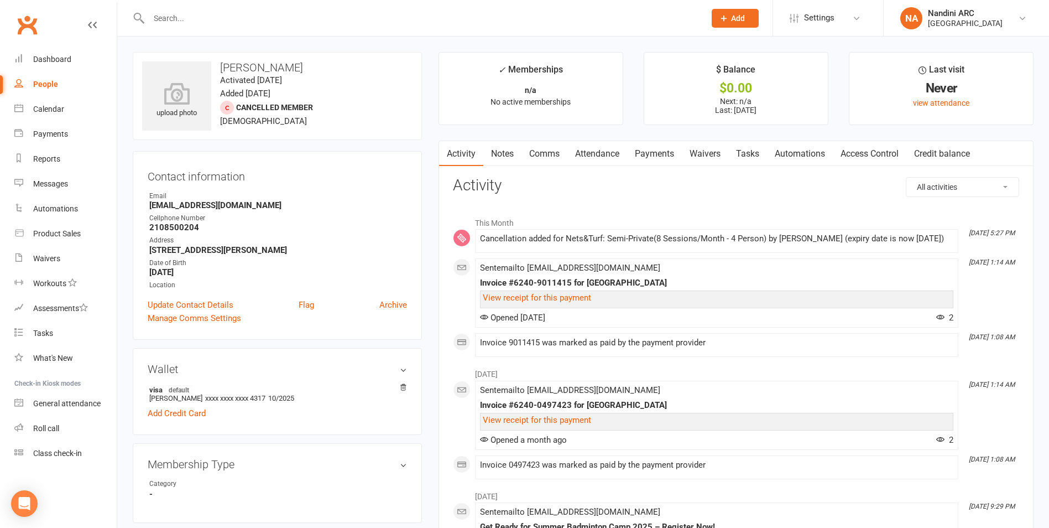
click at [652, 151] on link "Payments" at bounding box center [654, 153] width 55 height 25
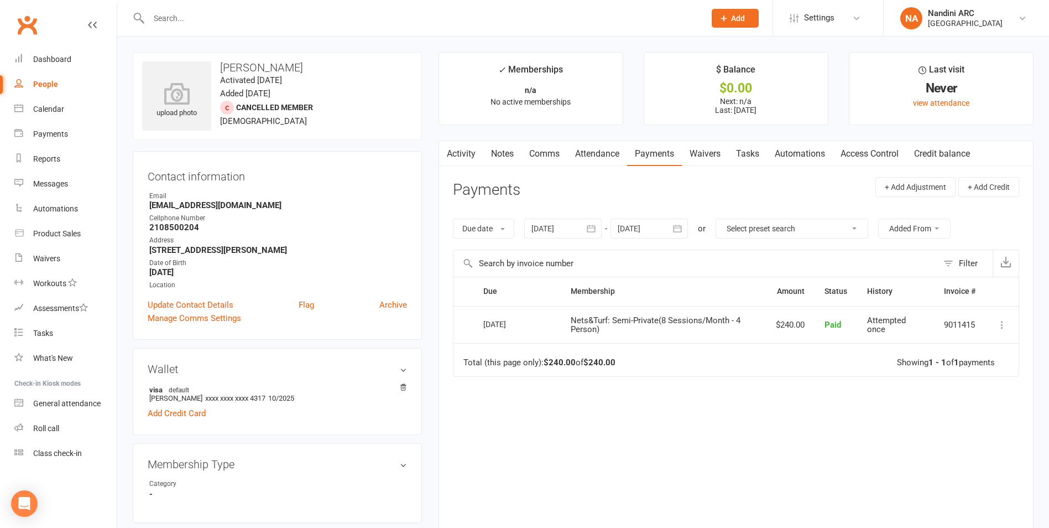
click at [597, 232] on icon "button" at bounding box center [591, 228] width 11 height 11
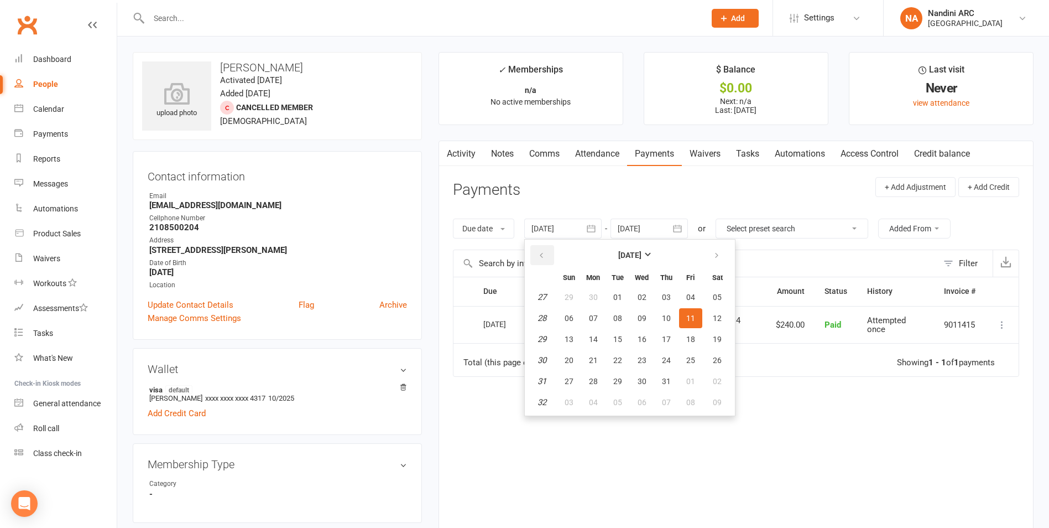
click at [537, 254] on button "button" at bounding box center [542, 255] width 24 height 20
click at [619, 296] on span "01" at bounding box center [617, 297] width 9 height 9
type input "[DATE]"
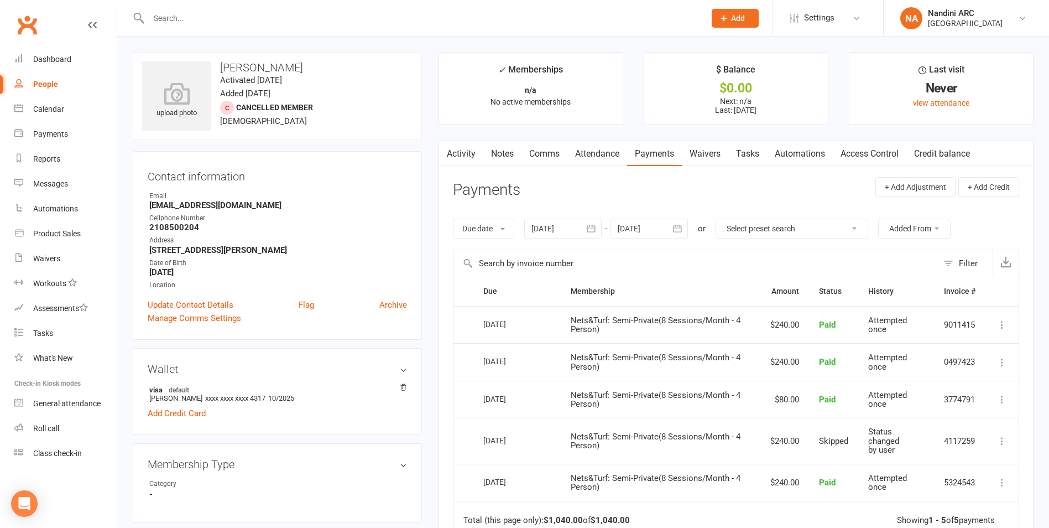
click at [680, 230] on icon "button" at bounding box center [677, 228] width 11 height 11
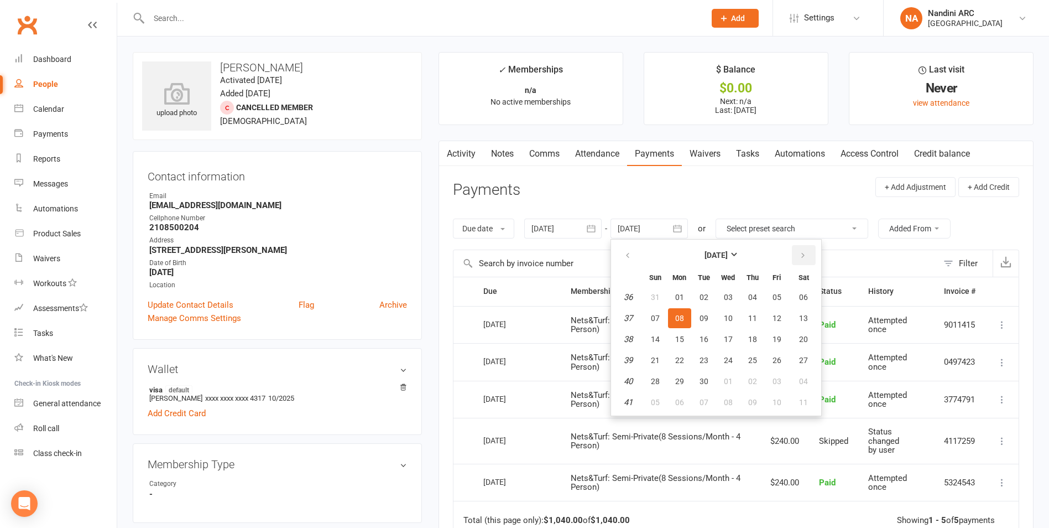
click at [802, 254] on icon "button" at bounding box center [803, 255] width 8 height 9
click at [804, 300] on span "04" at bounding box center [803, 297] width 9 height 9
type input "[DATE]"
